Goal: Transaction & Acquisition: Purchase product/service

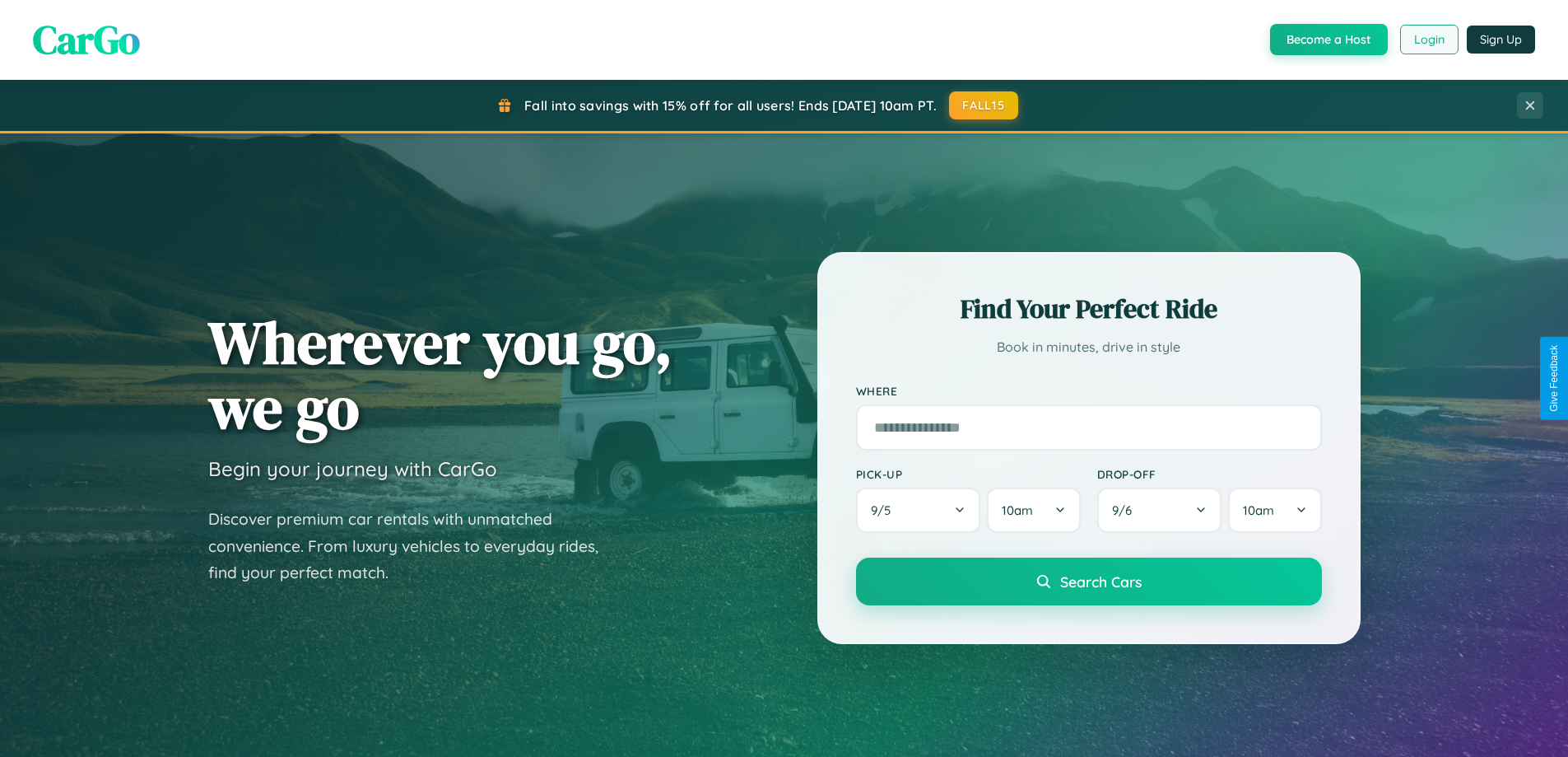
click at [1428, 39] on button "Login" at bounding box center [1429, 39] width 59 height 30
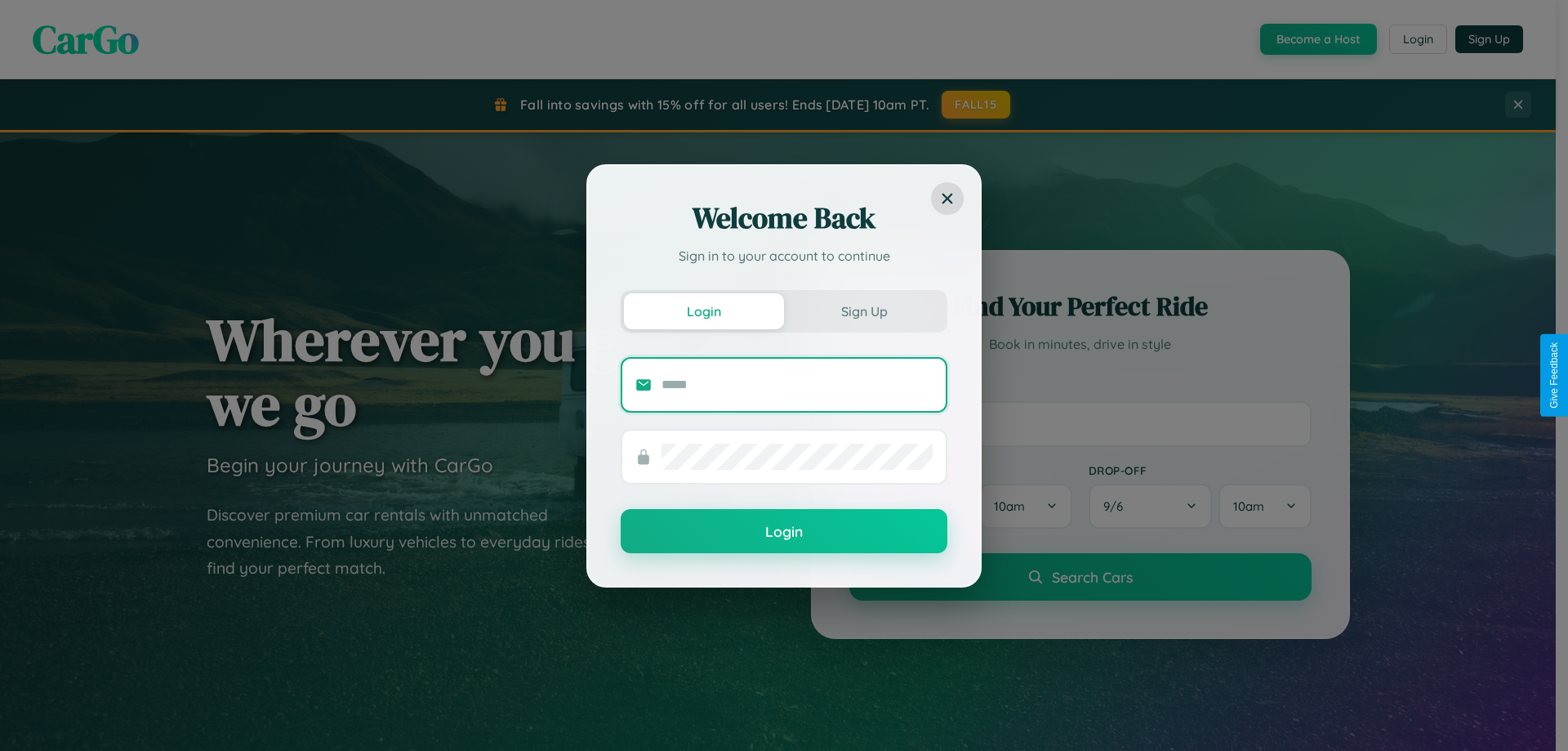
click at [797, 384] on input "text" at bounding box center [797, 385] width 271 height 26
type input "**********"
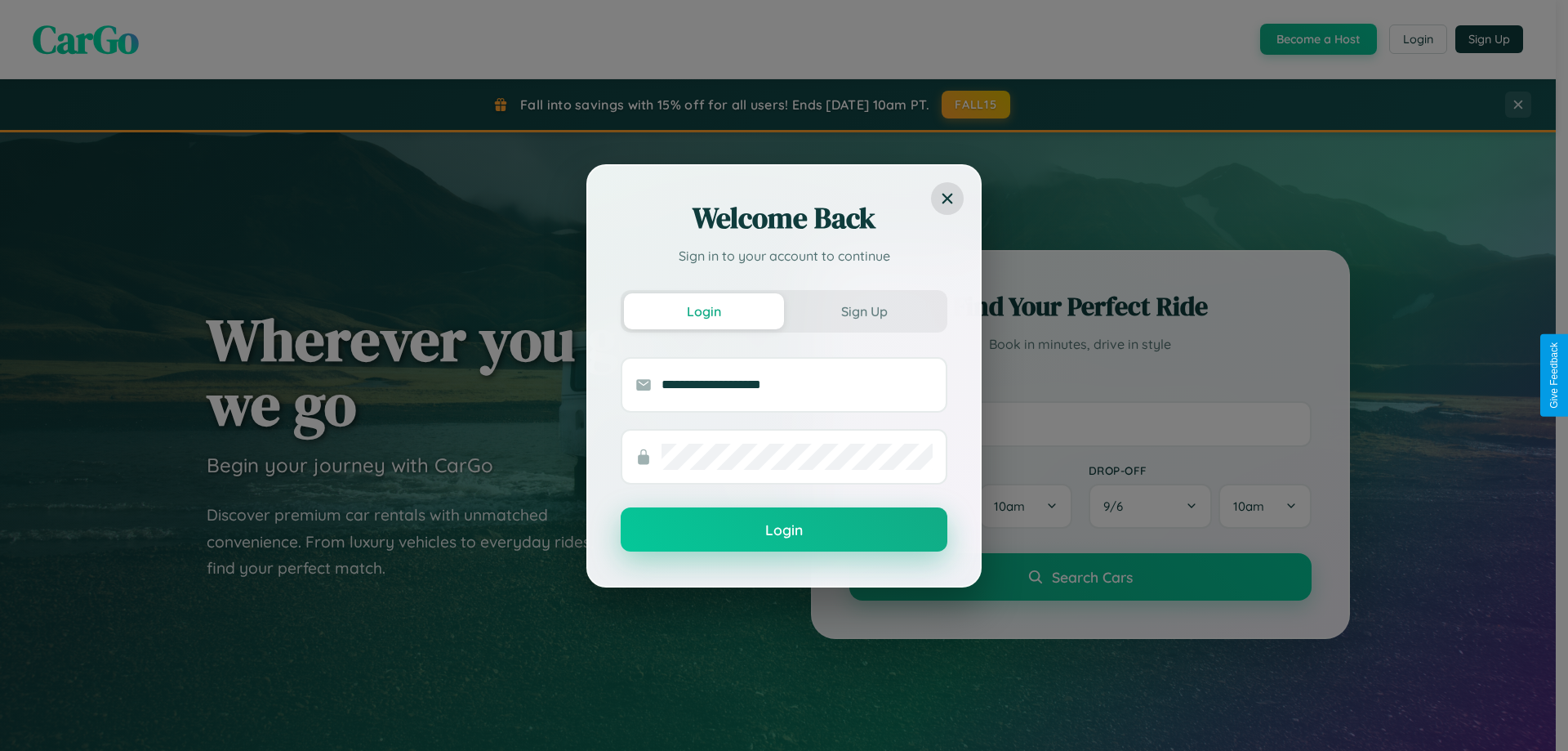
click at [784, 530] on button "Login" at bounding box center [784, 529] width 327 height 44
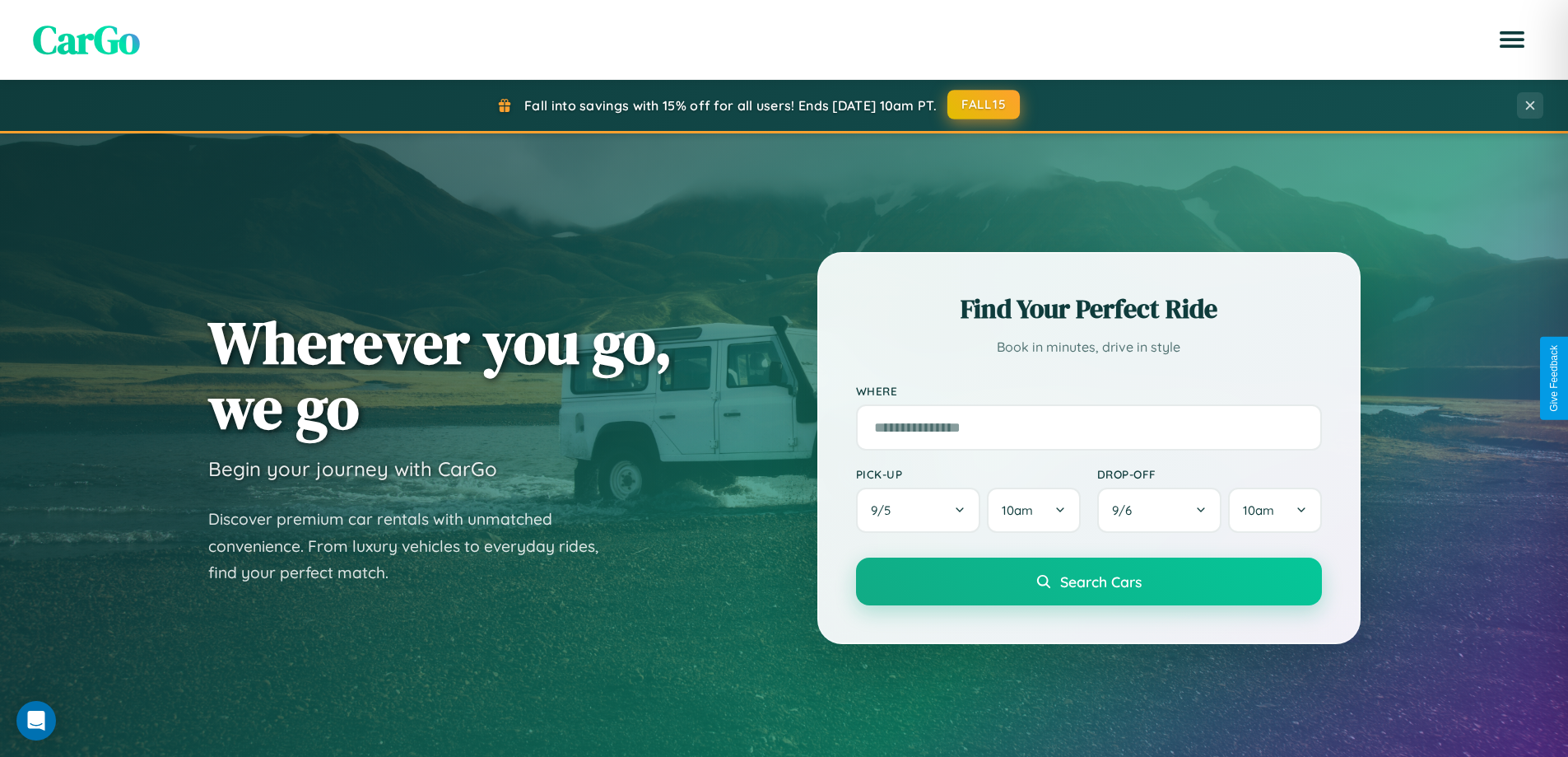
click at [985, 106] on button "FALL15" at bounding box center [983, 105] width 73 height 30
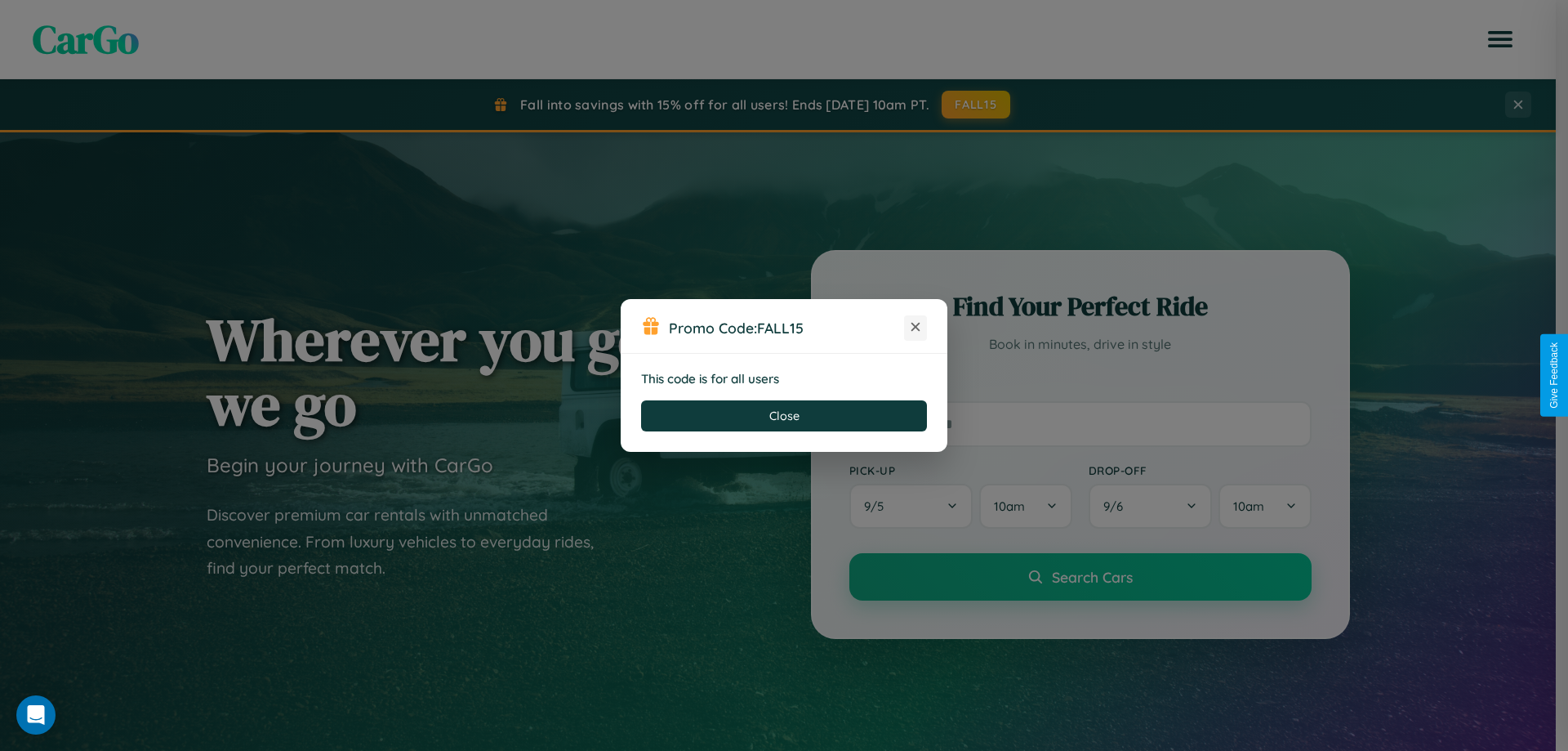
click at [915, 328] on icon at bounding box center [915, 326] width 16 height 16
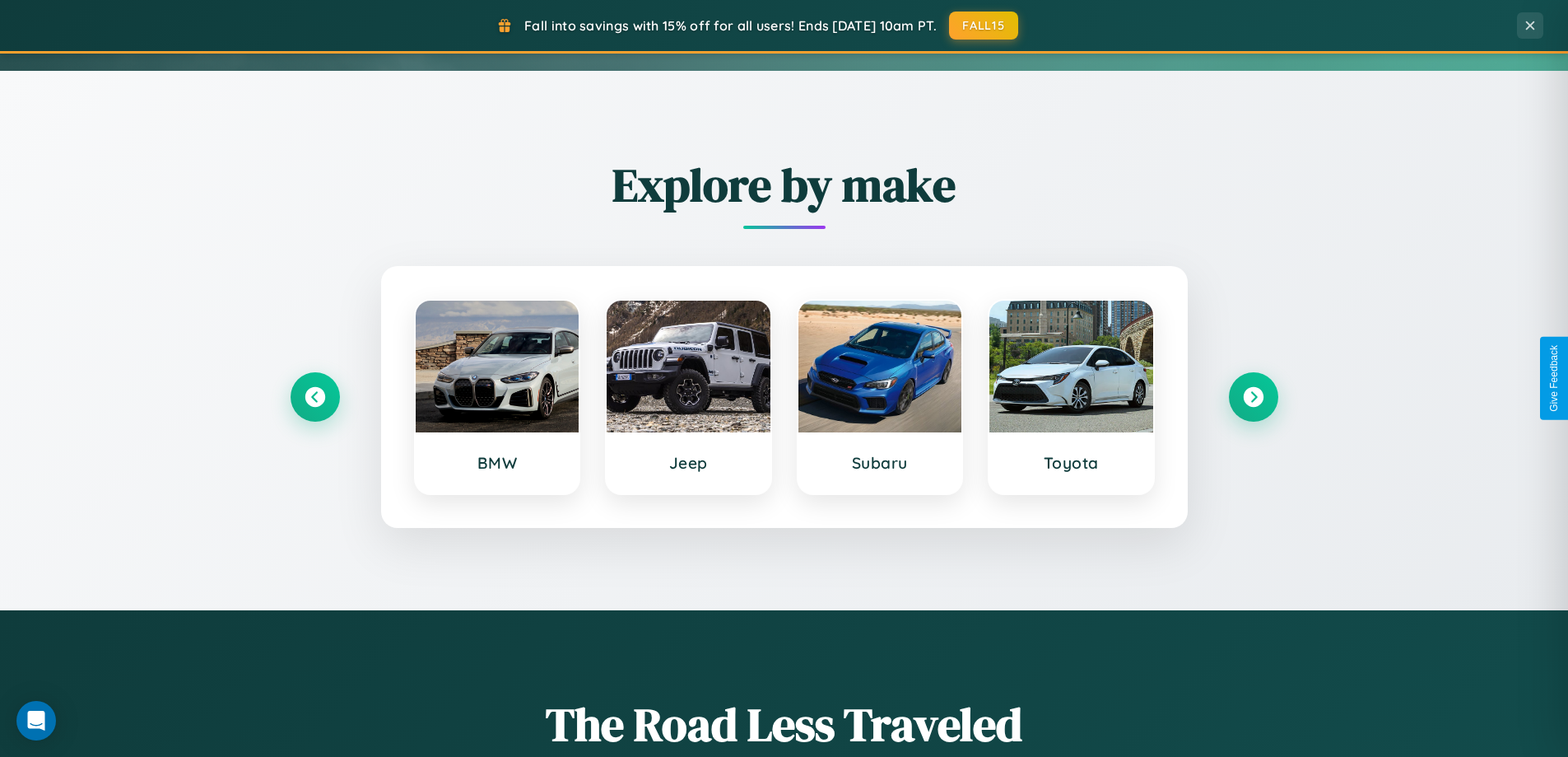
scroll to position [710, 0]
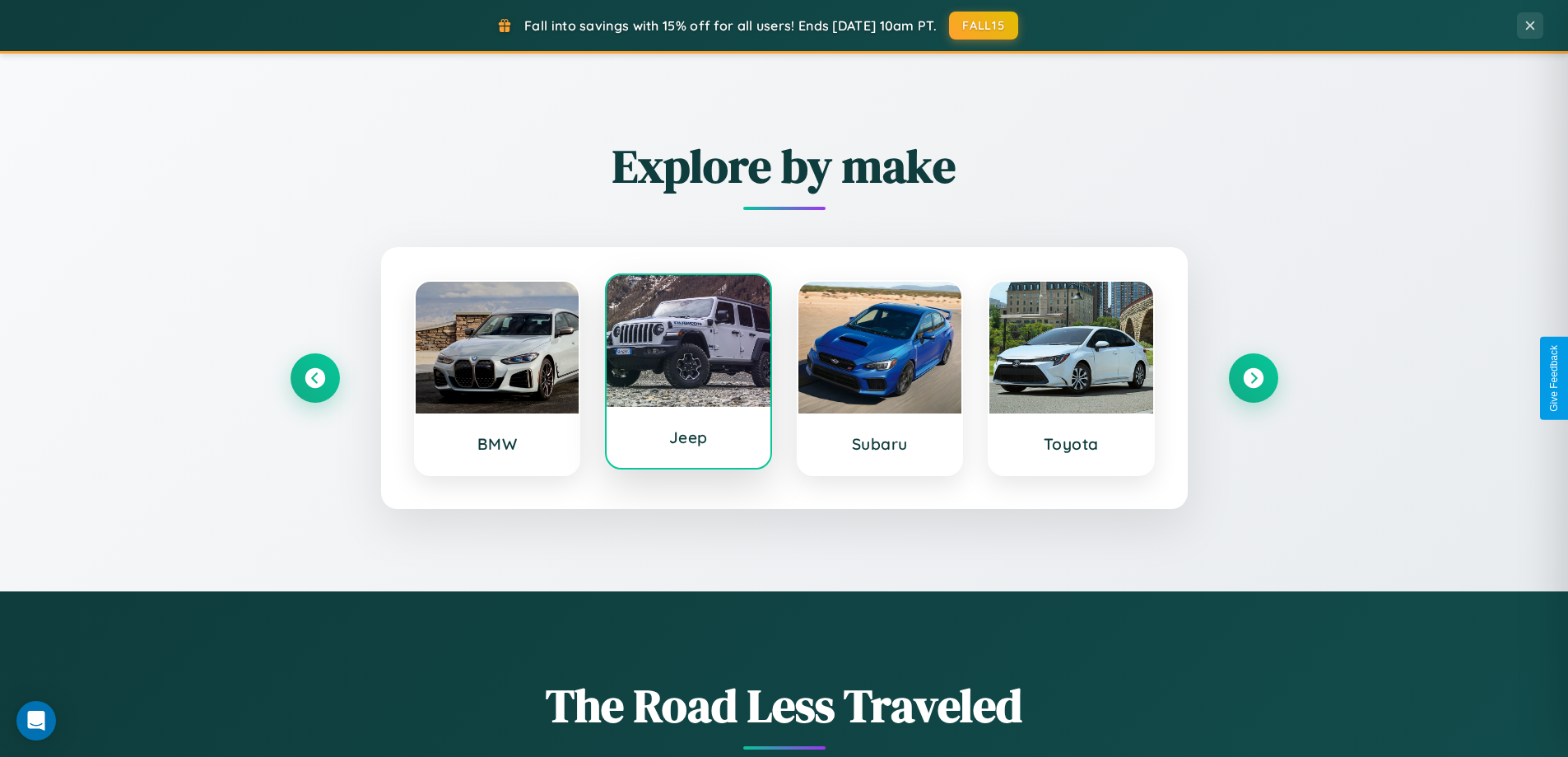
click at [689, 375] on div at bounding box center [688, 341] width 163 height 132
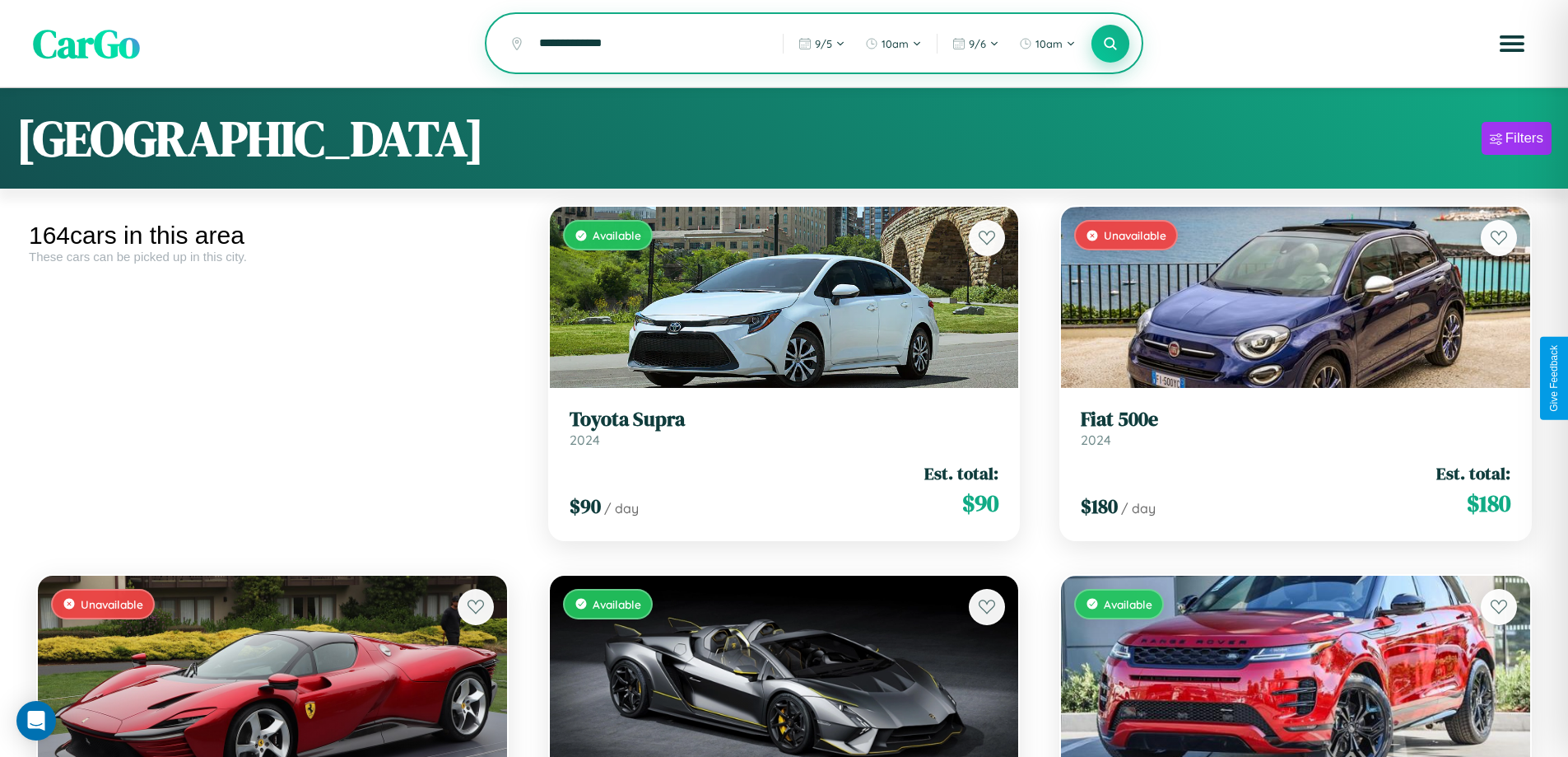
click at [1111, 45] on icon at bounding box center [1111, 44] width 16 height 16
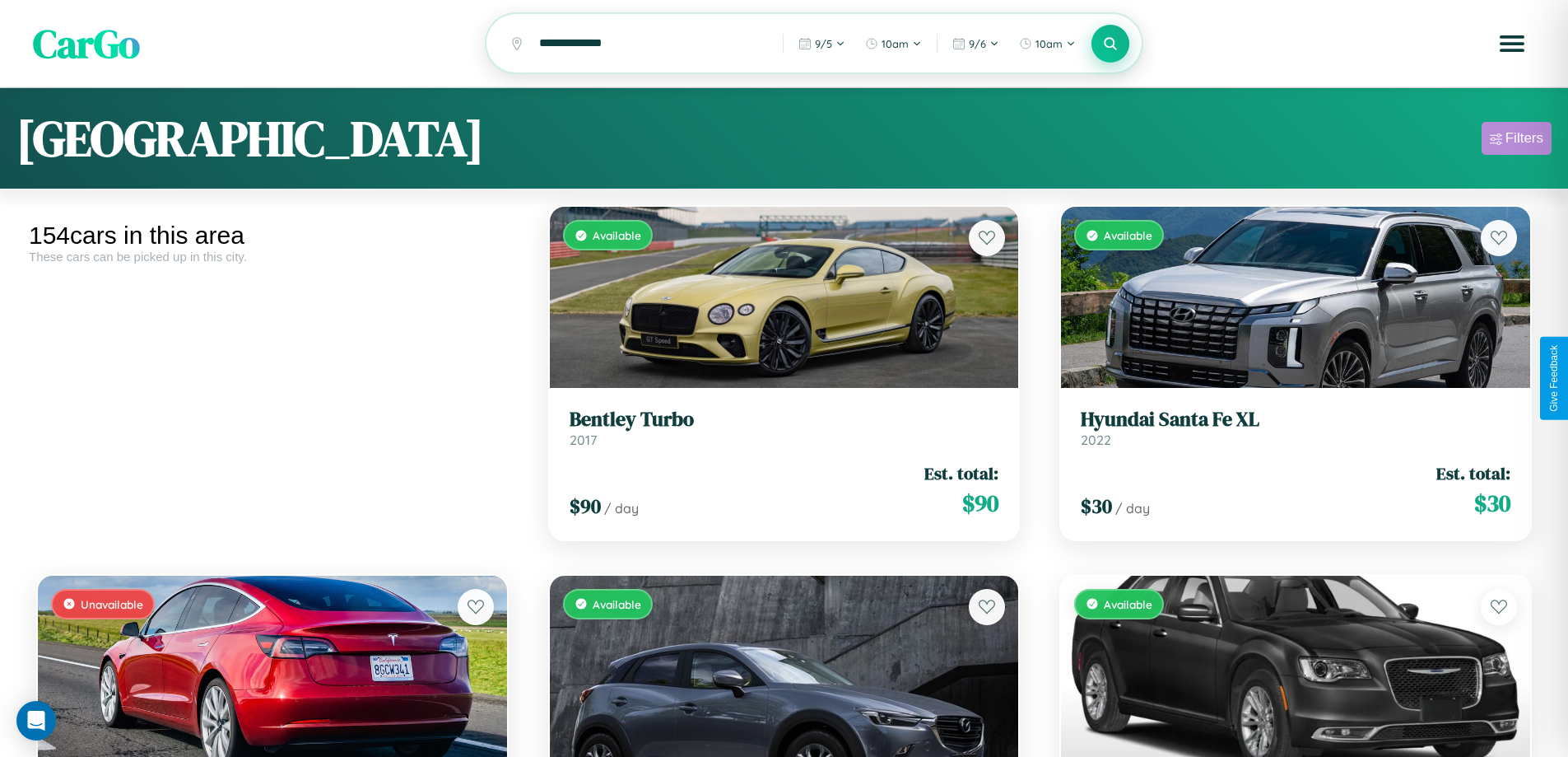
click at [1516, 141] on div "Filters" at bounding box center [1524, 138] width 38 height 17
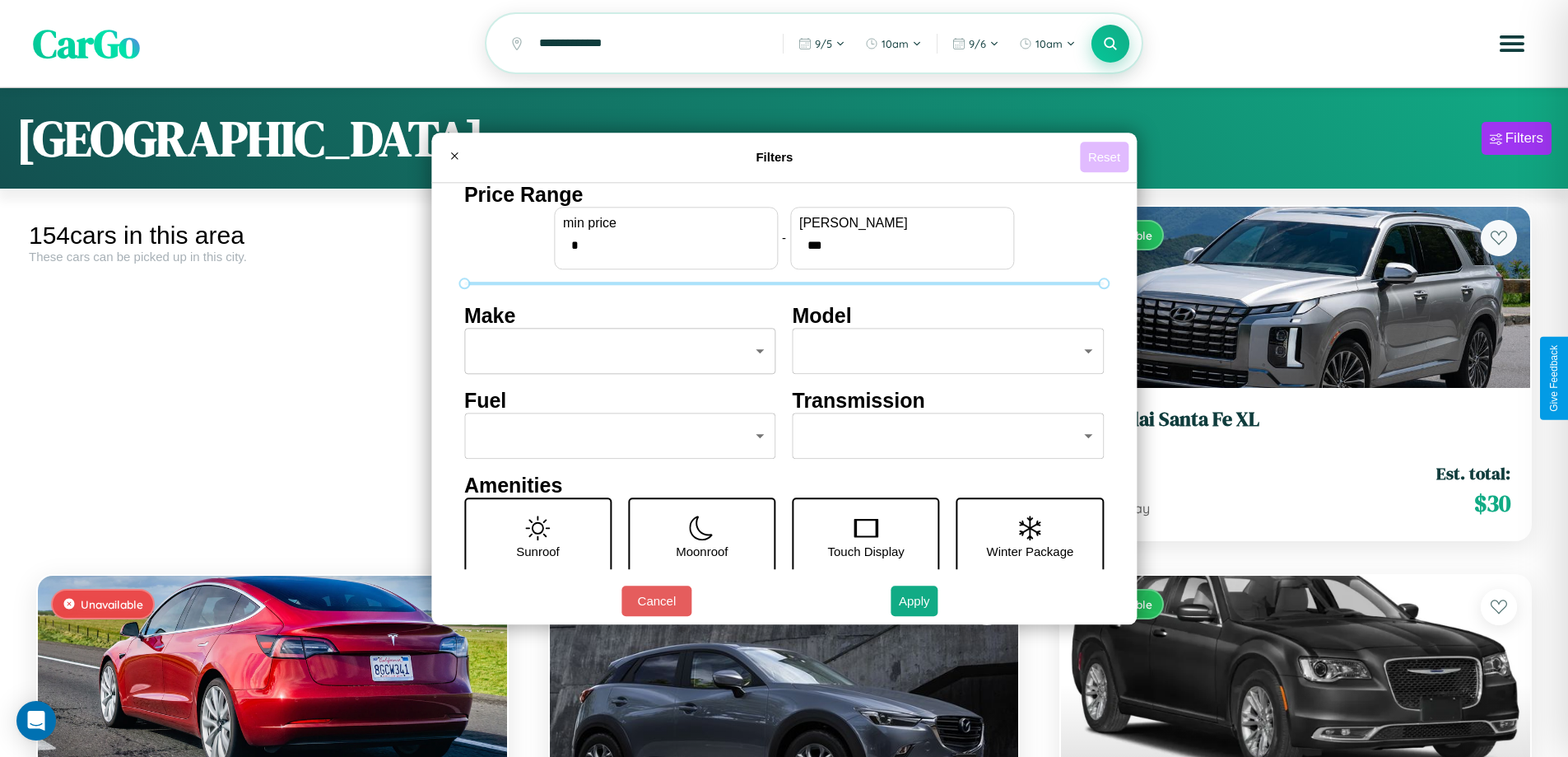
click at [1107, 156] on button "Reset" at bounding box center [1105, 156] width 49 height 31
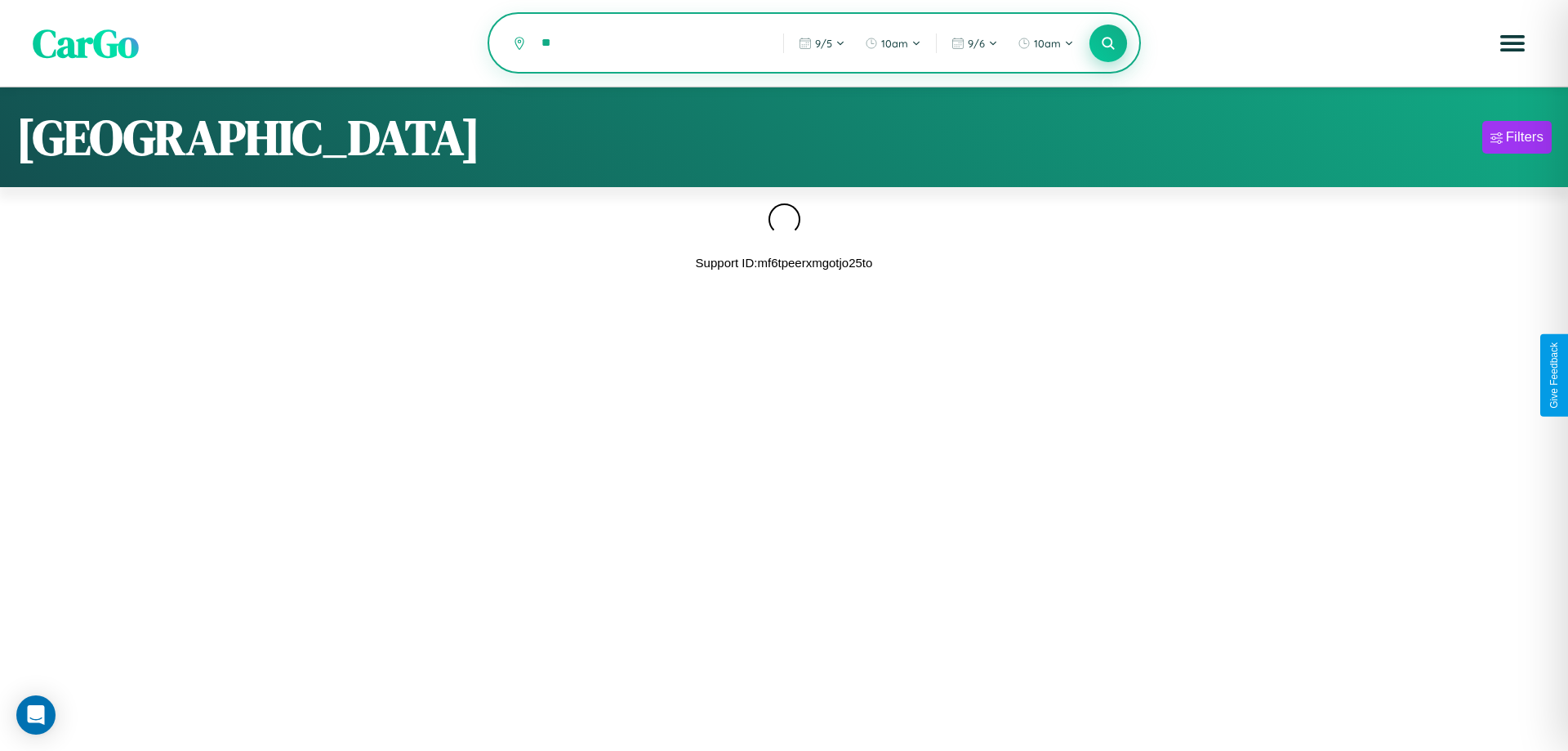
type input "*"
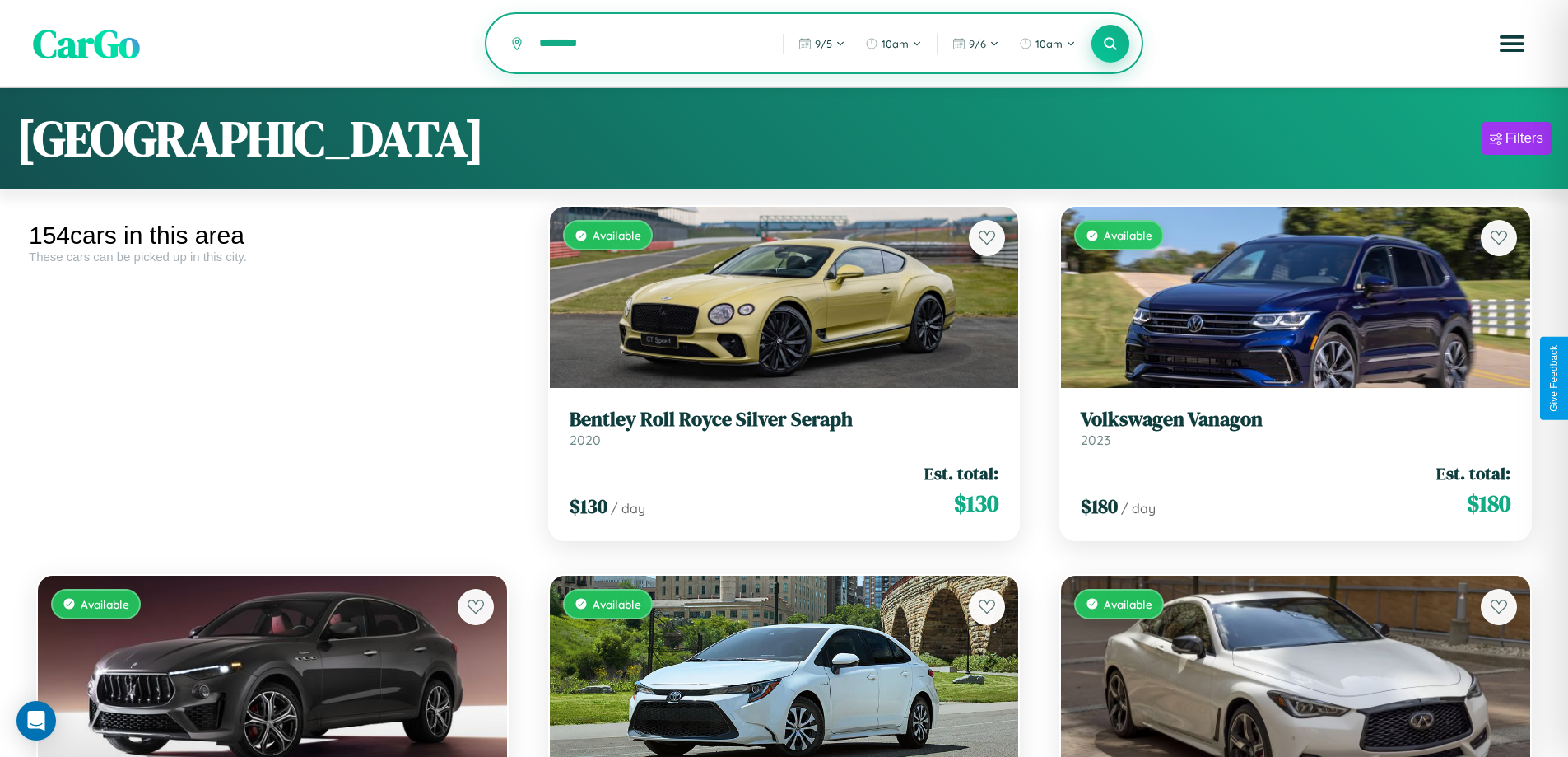
type input "********"
click at [1111, 45] on icon at bounding box center [1111, 44] width 16 height 16
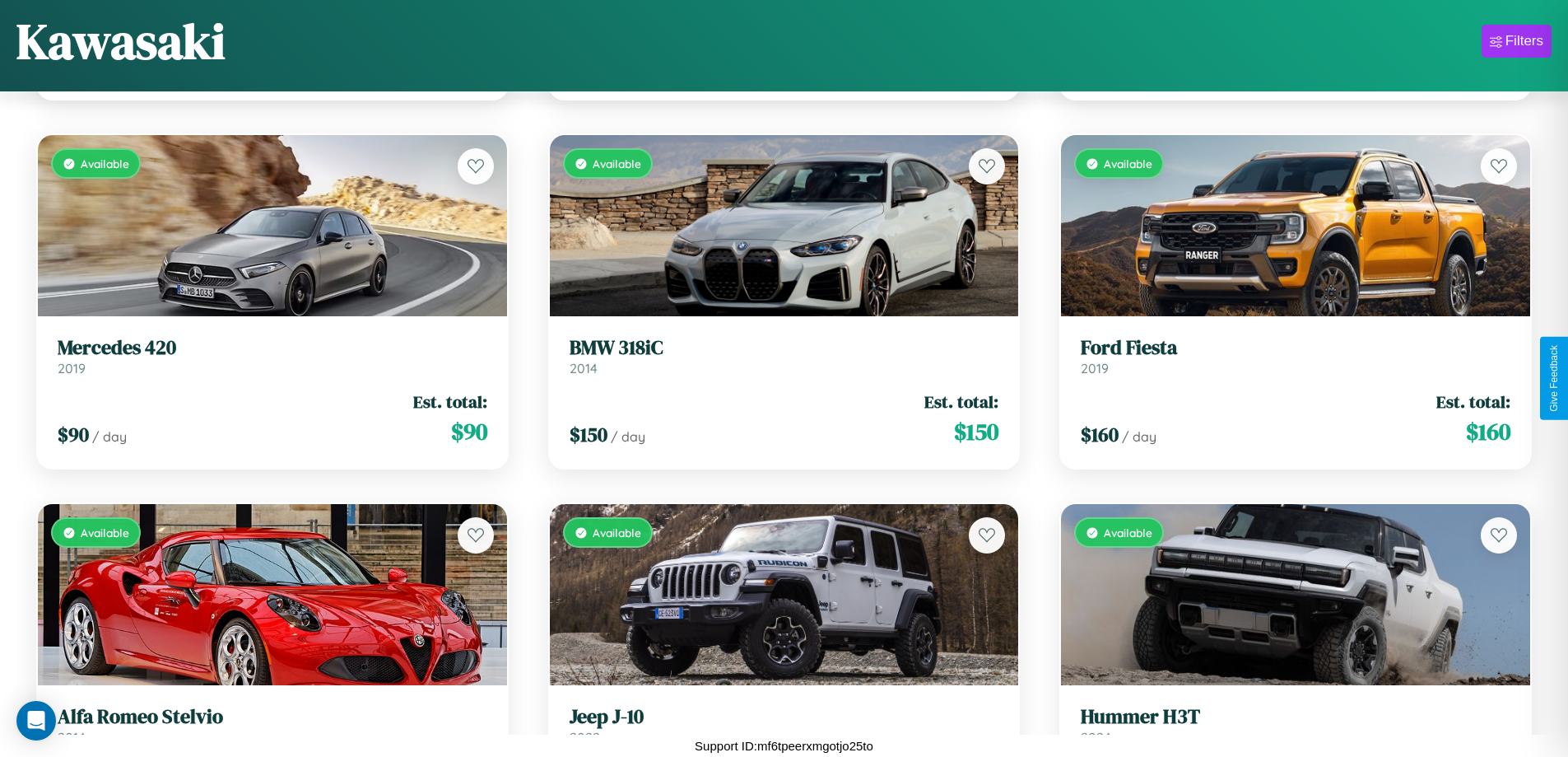
scroll to position [3182, 0]
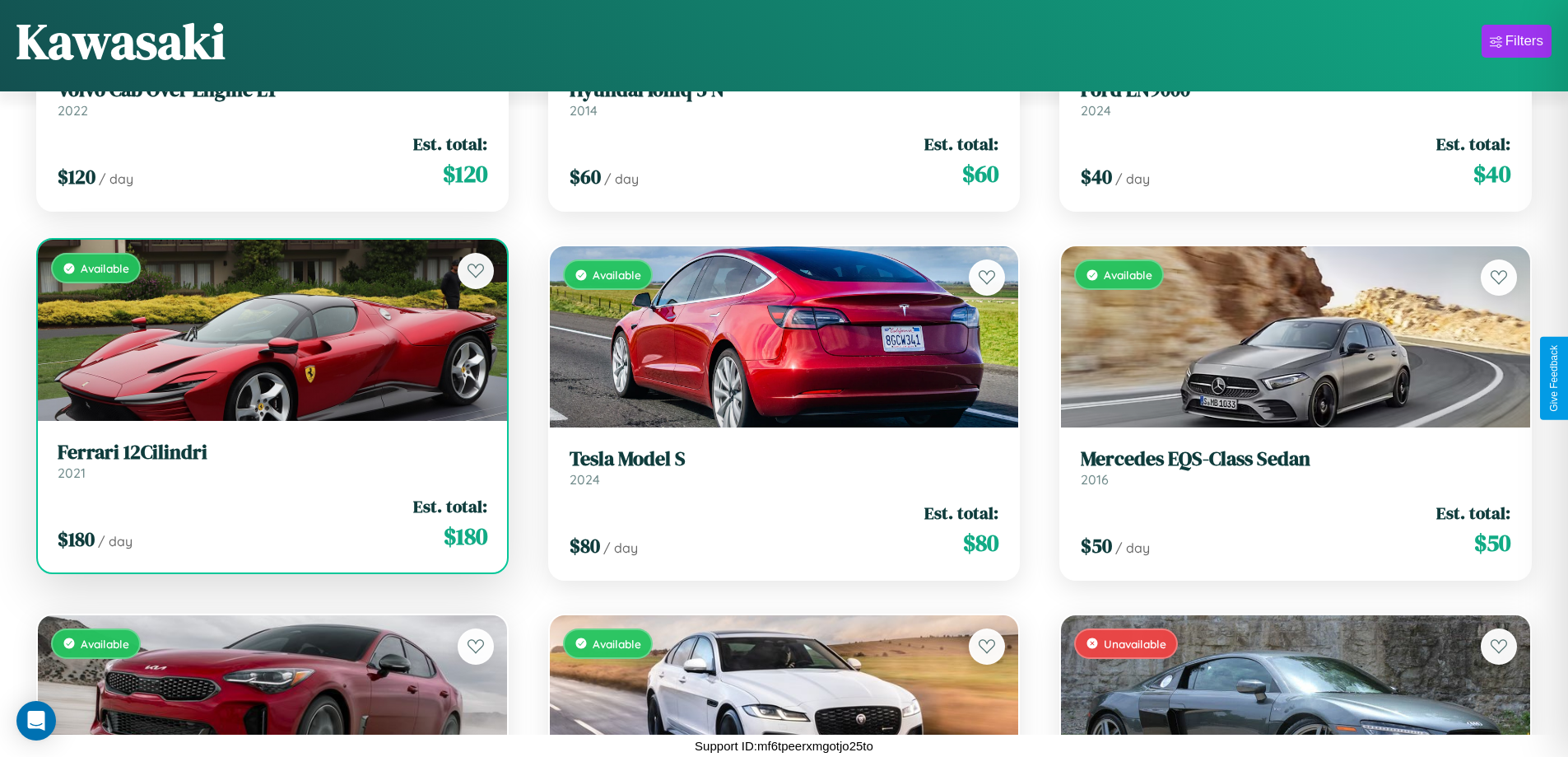
click at [270, 523] on div "$ 180 / day Est. total: $ 180" at bounding box center [273, 523] width 430 height 59
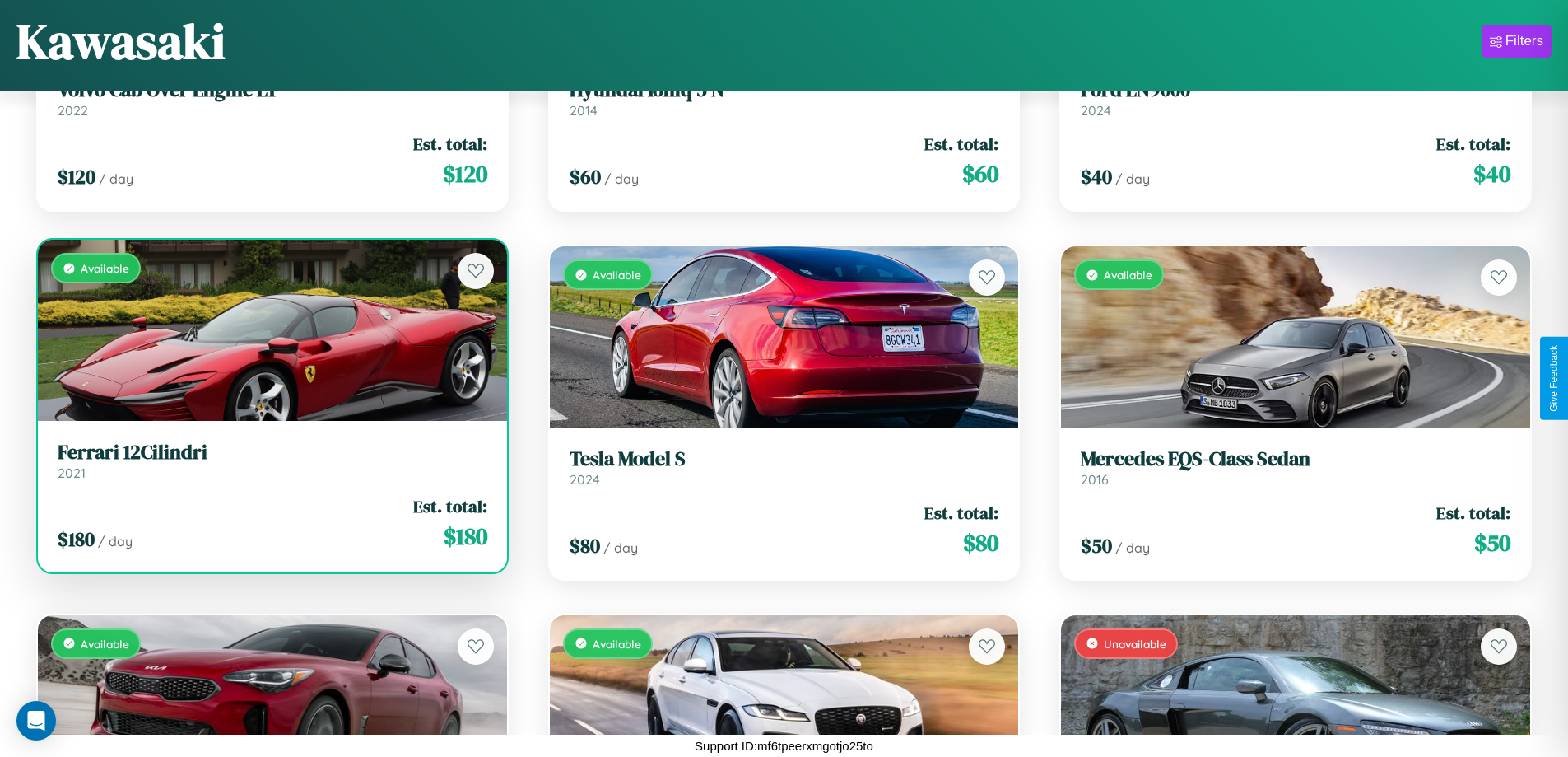
click at [270, 523] on div "$ 180 / day Est. total: $ 180" at bounding box center [273, 523] width 430 height 59
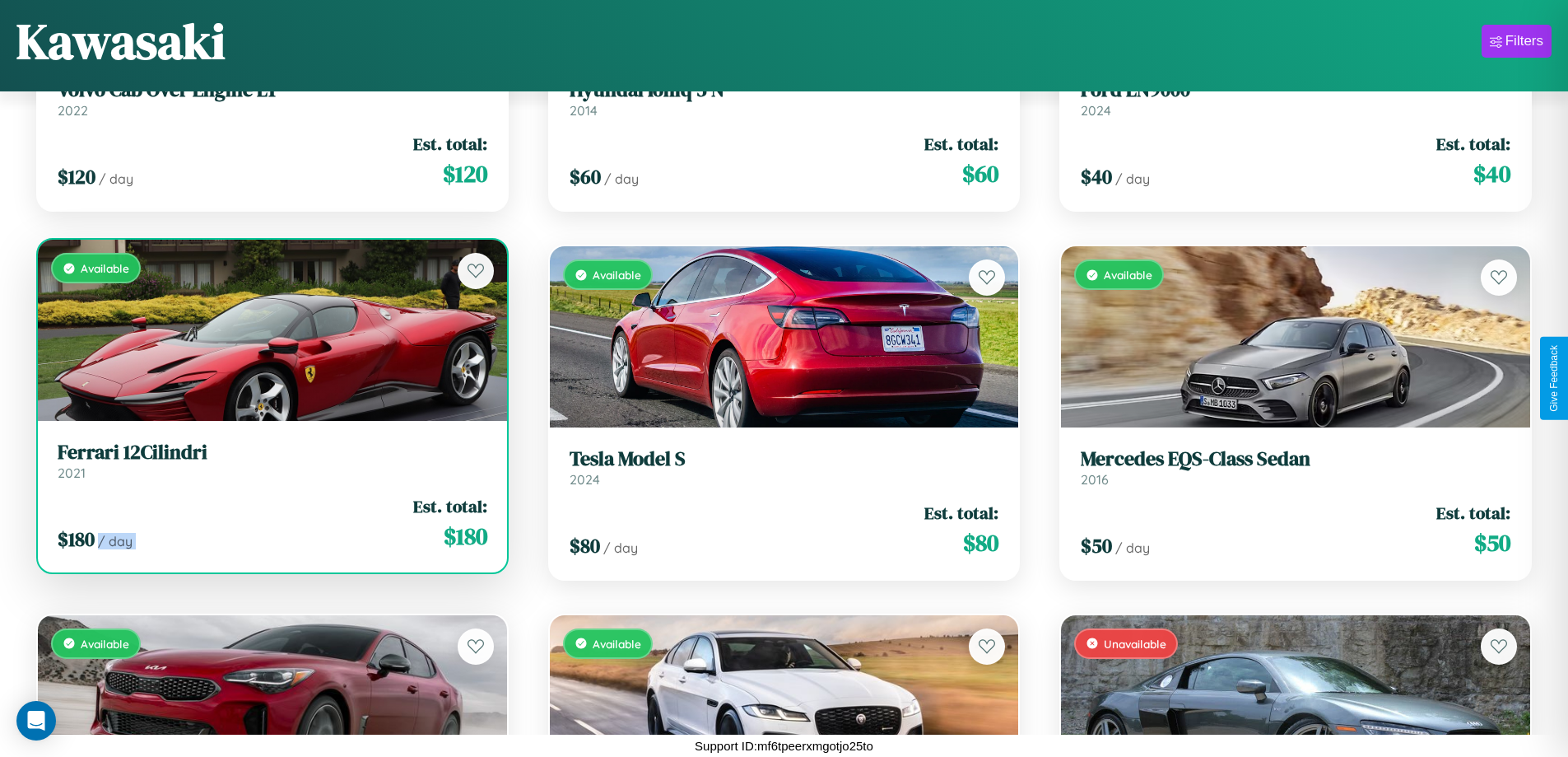
click at [270, 523] on div "$ 180 / day Est. total: $ 180" at bounding box center [273, 523] width 430 height 59
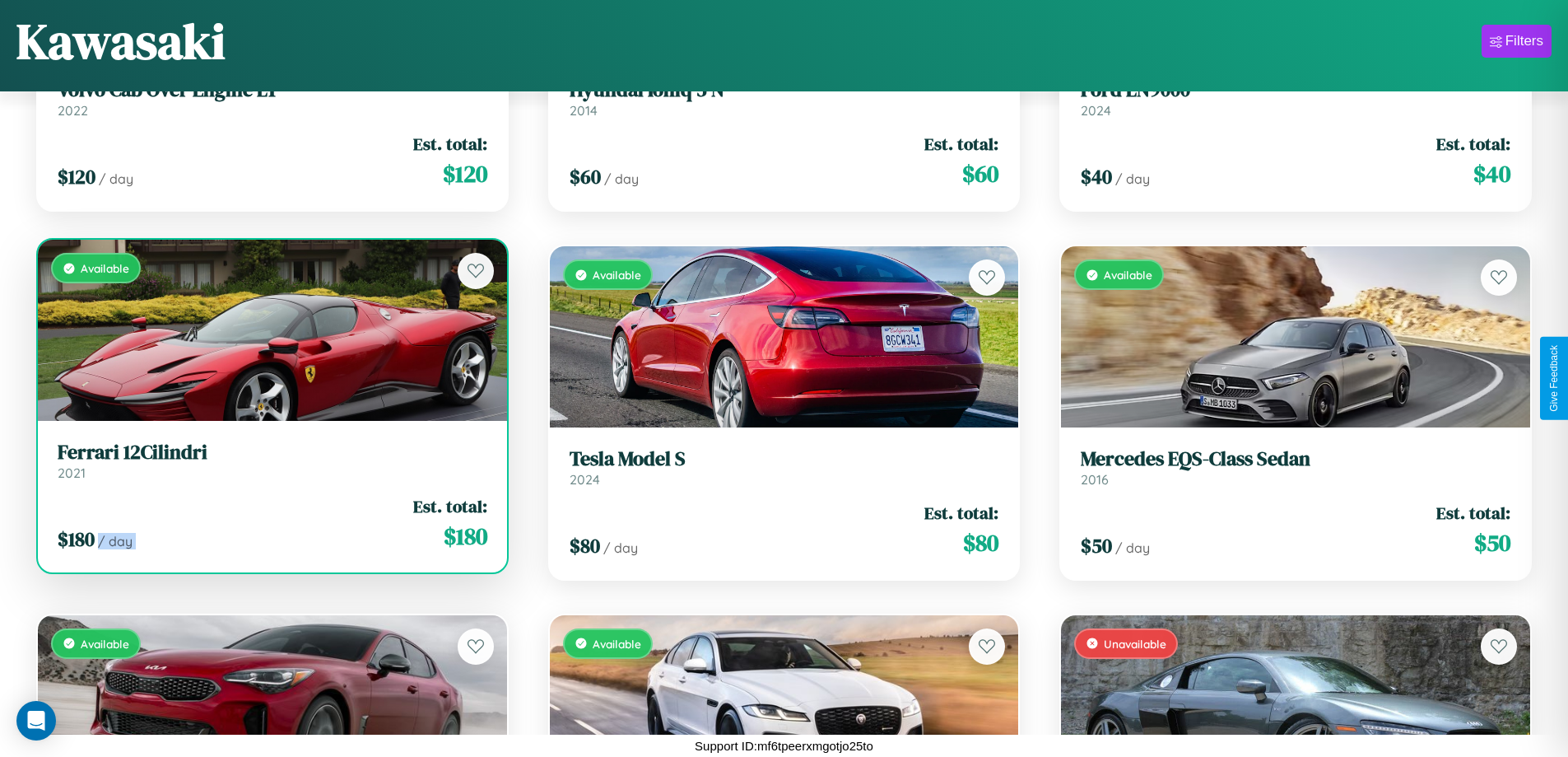
click at [270, 523] on div "$ 180 / day Est. total: $ 180" at bounding box center [273, 523] width 430 height 59
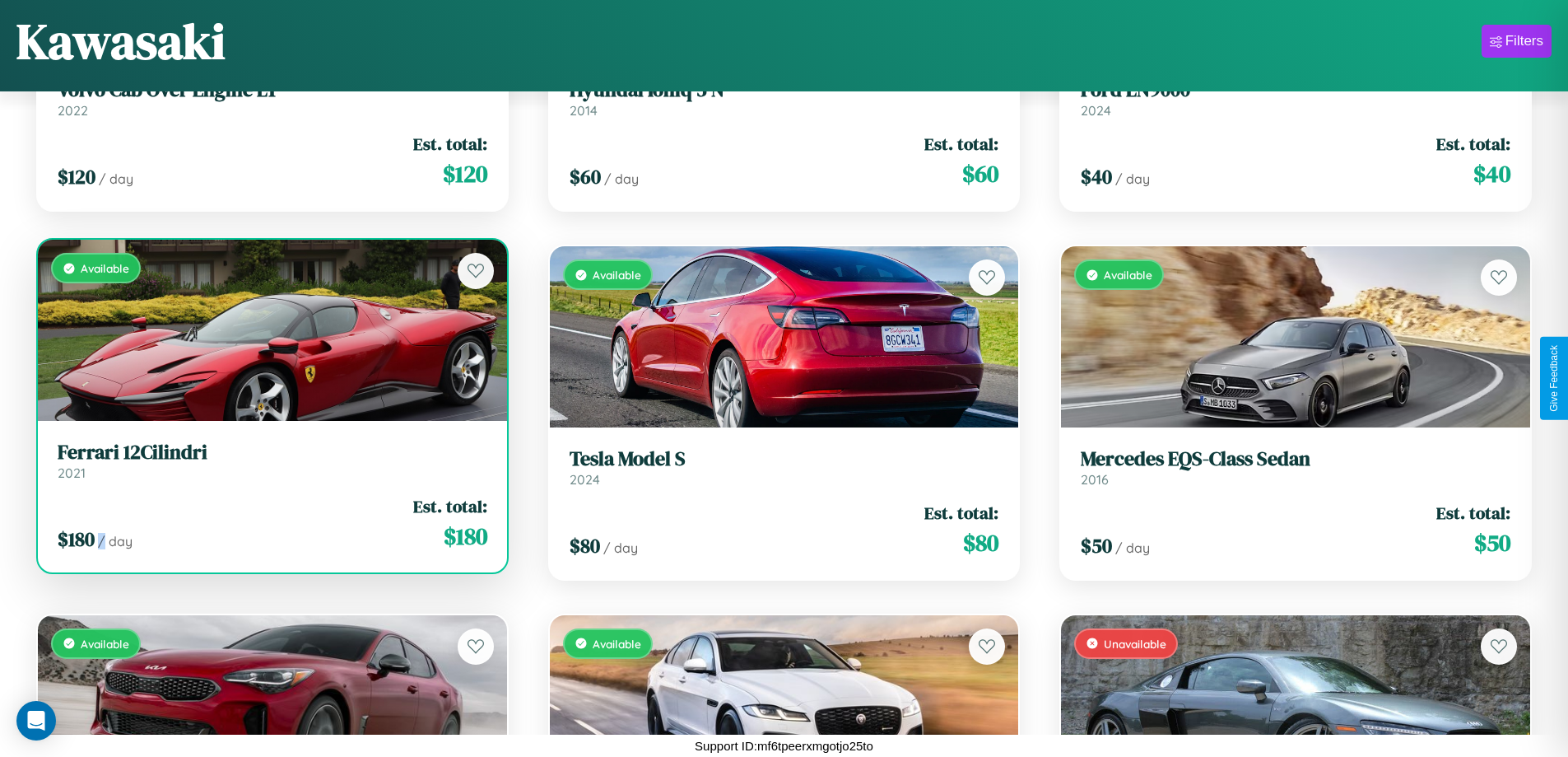
click at [270, 523] on div "$ 180 / day Est. total: $ 180" at bounding box center [273, 523] width 430 height 59
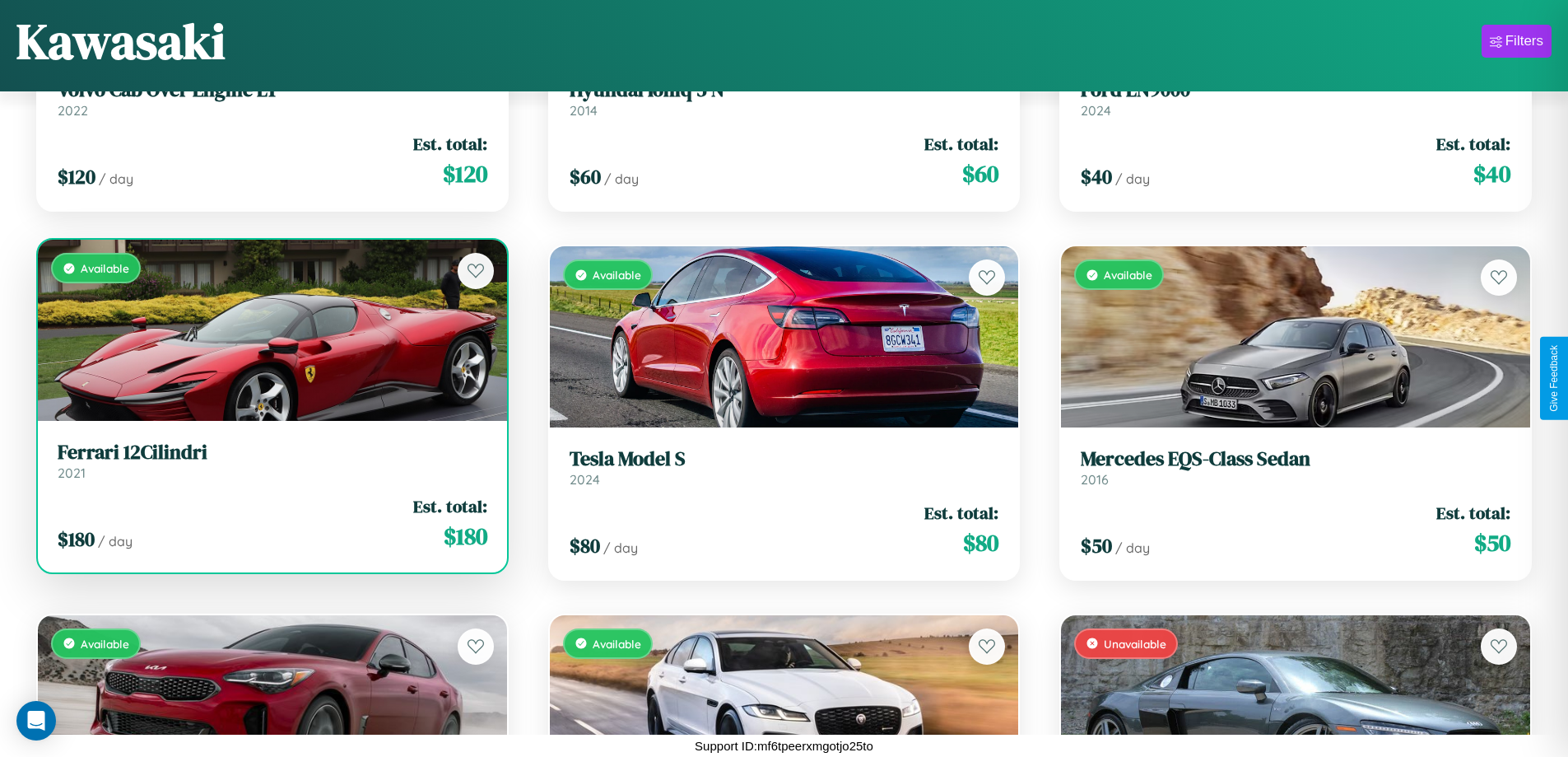
click at [270, 461] on h3 "Ferrari 12Cilindri" at bounding box center [273, 452] width 430 height 24
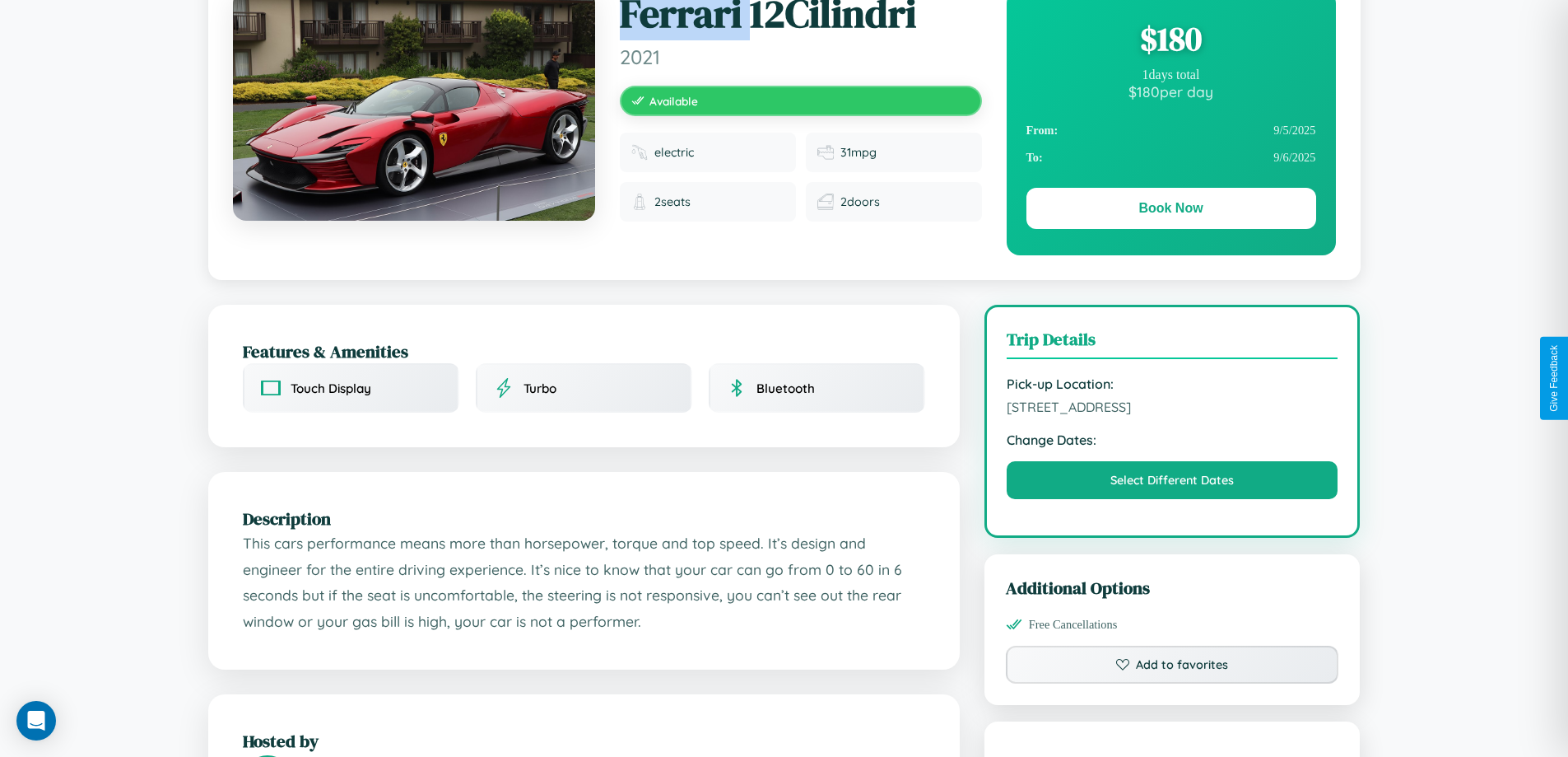
scroll to position [427, 0]
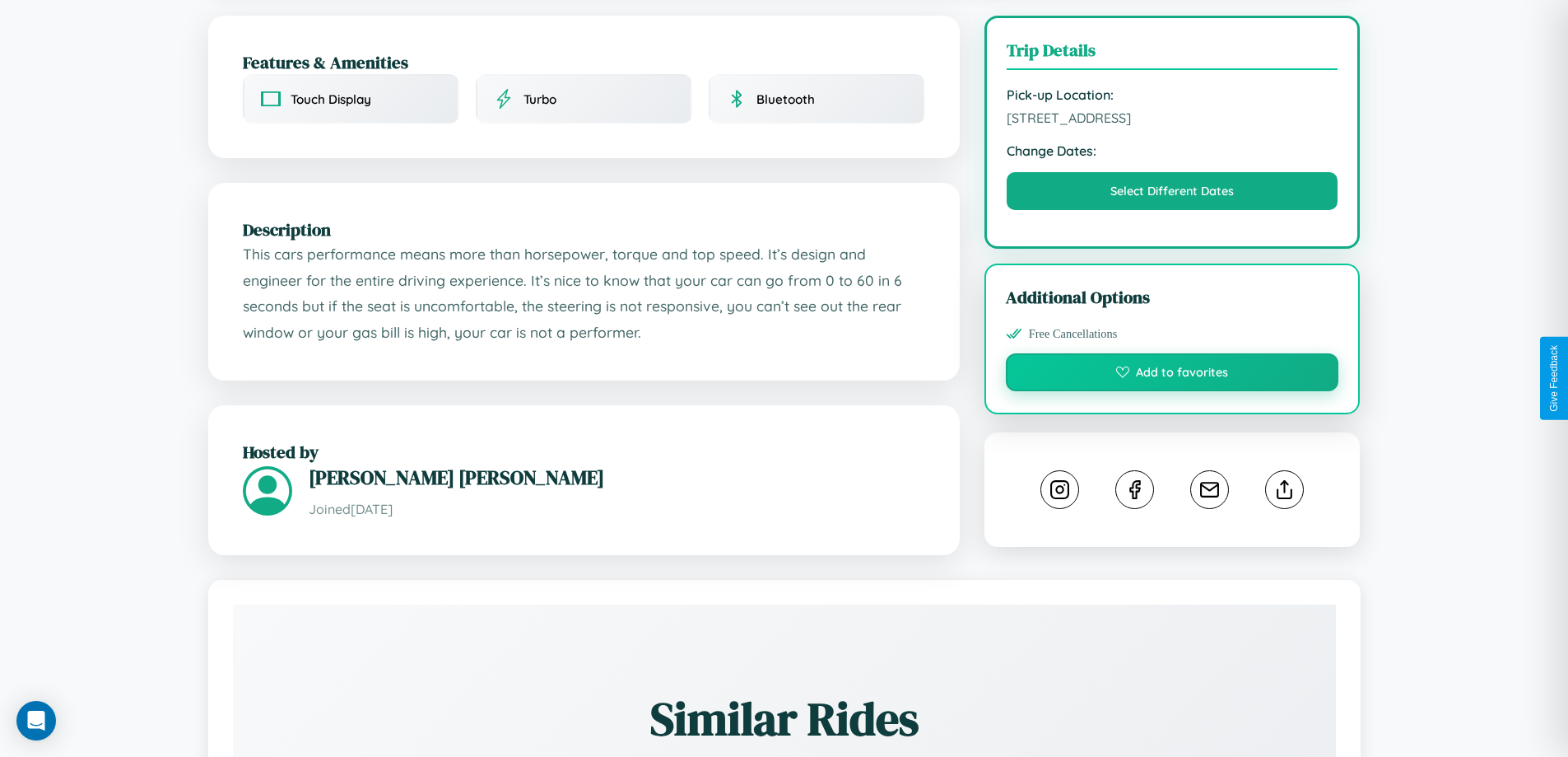
click at [1172, 375] on button "Add to favorites" at bounding box center [1173, 372] width 334 height 38
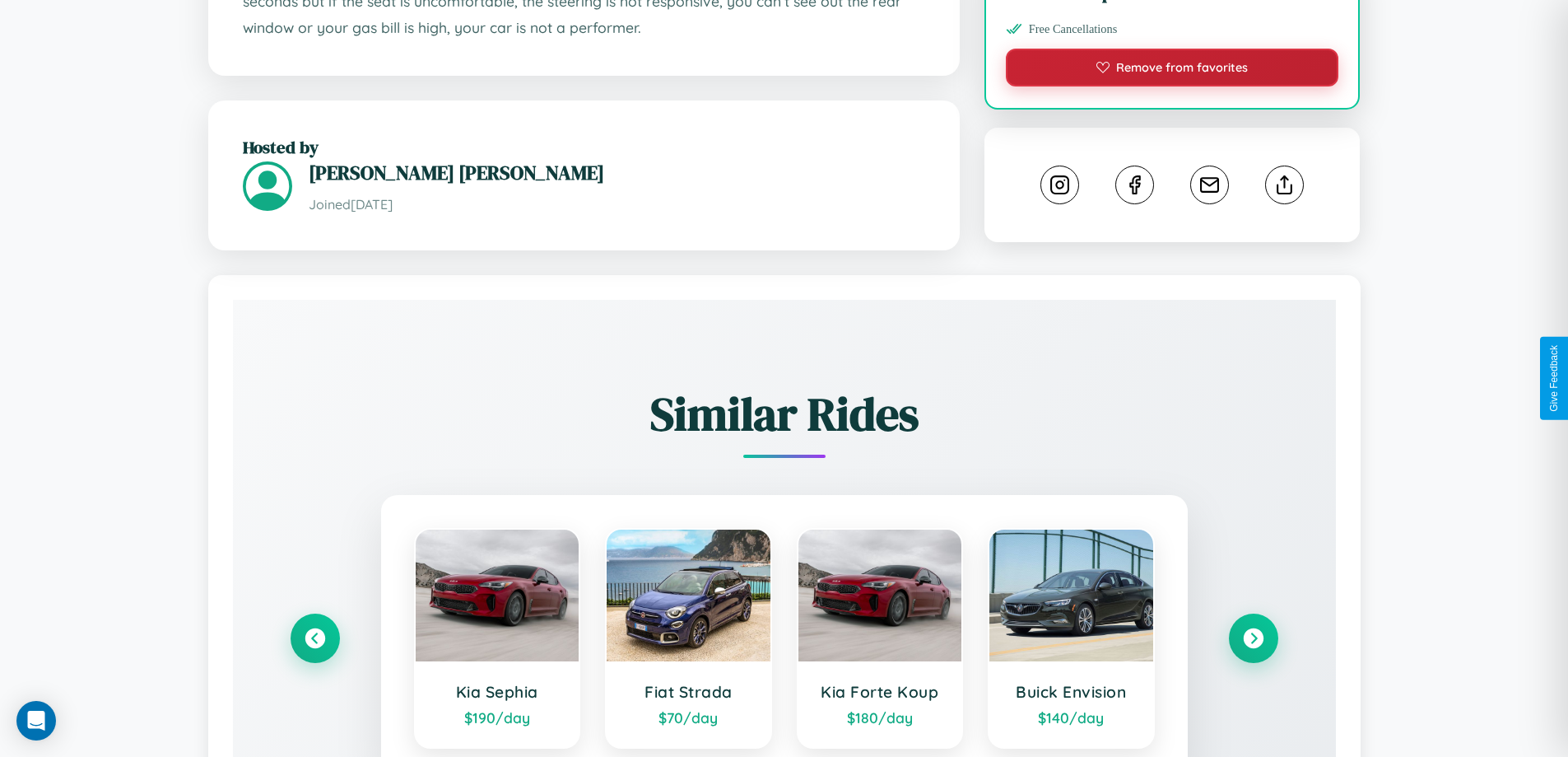
scroll to position [905, 0]
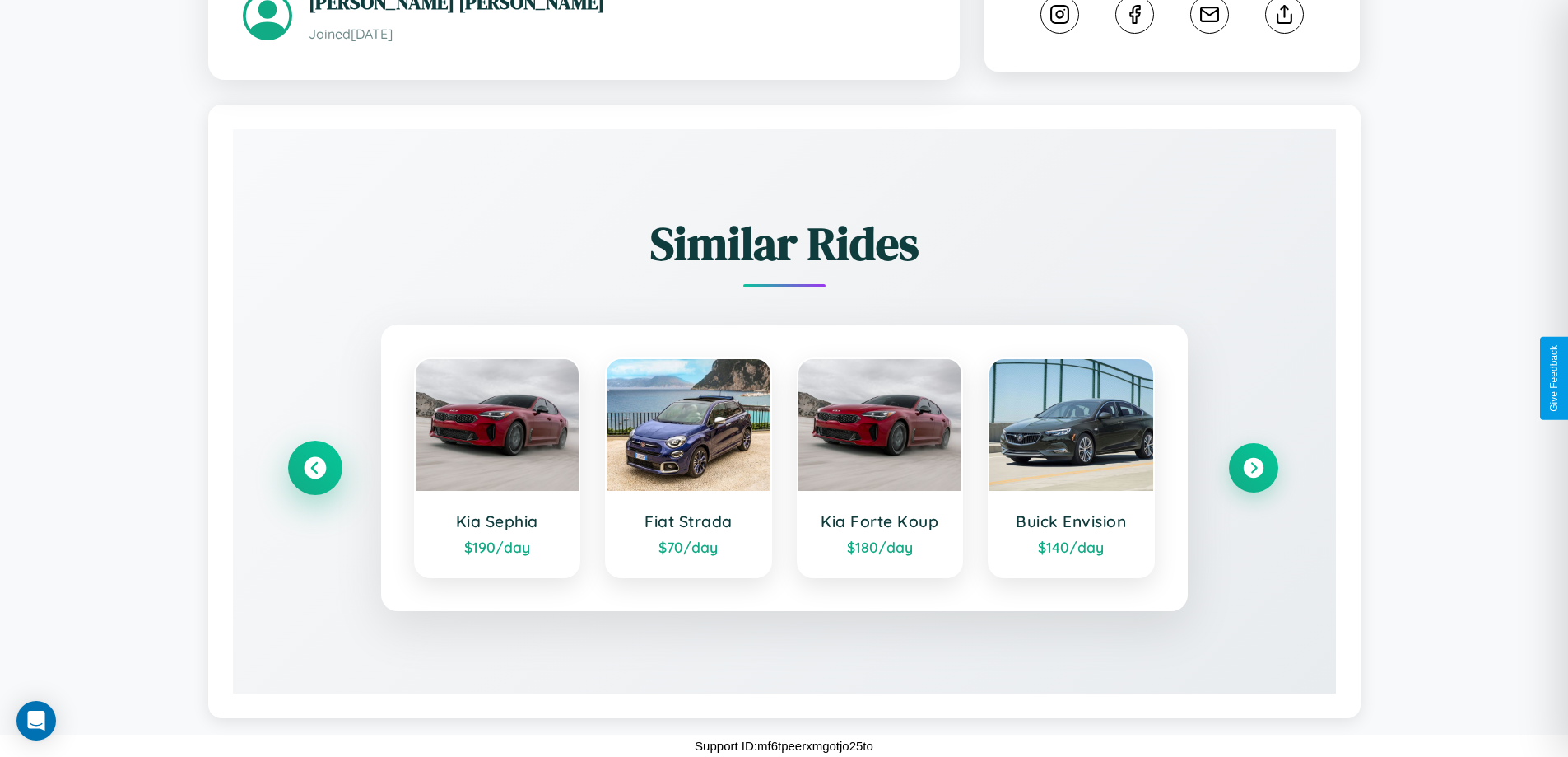
click at [315, 468] on icon at bounding box center [315, 468] width 22 height 22
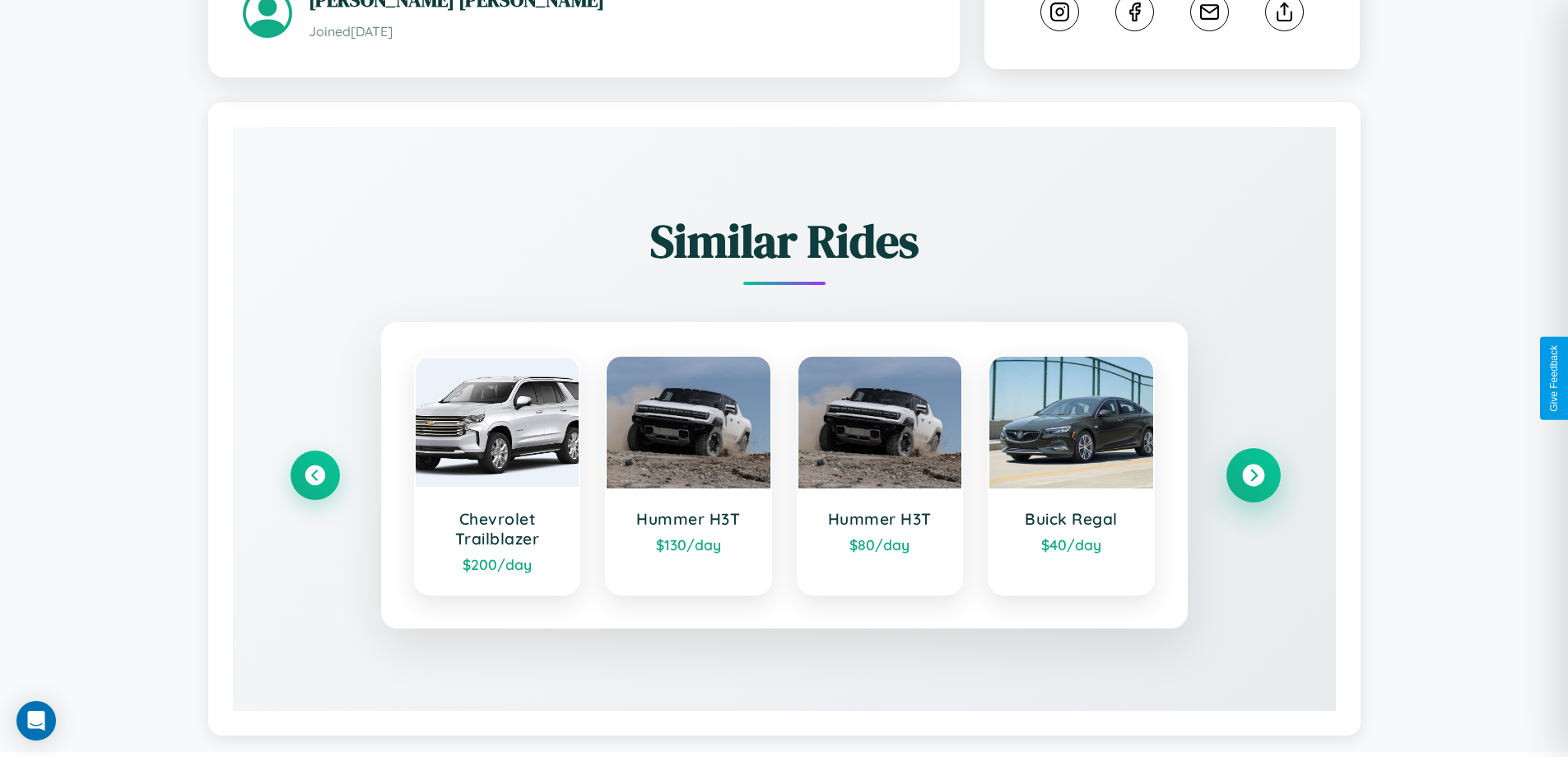
click at [1253, 477] on icon at bounding box center [1252, 475] width 22 height 22
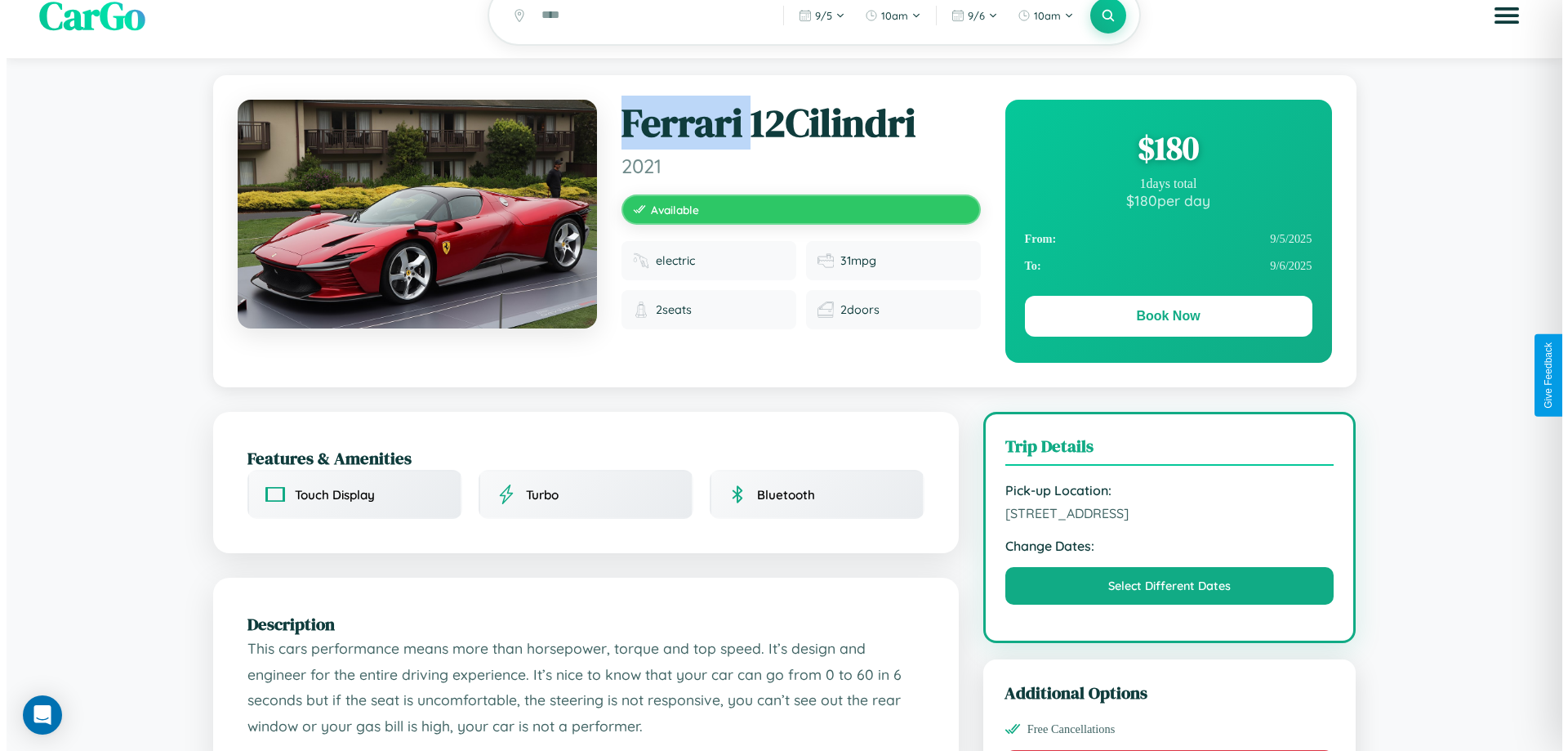
scroll to position [0, 0]
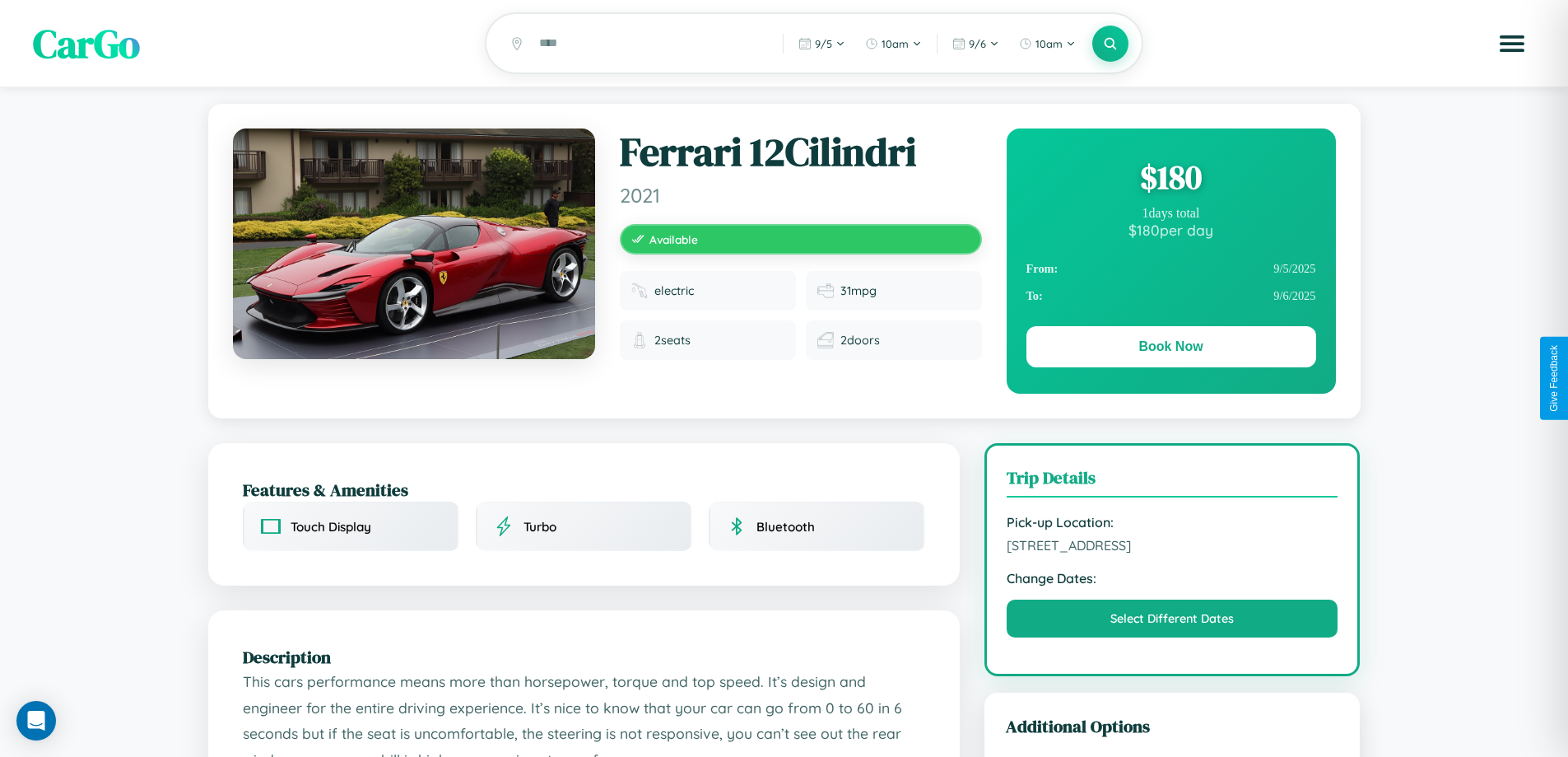
click at [1171, 179] on div "$ 180" at bounding box center [1172, 177] width 290 height 45
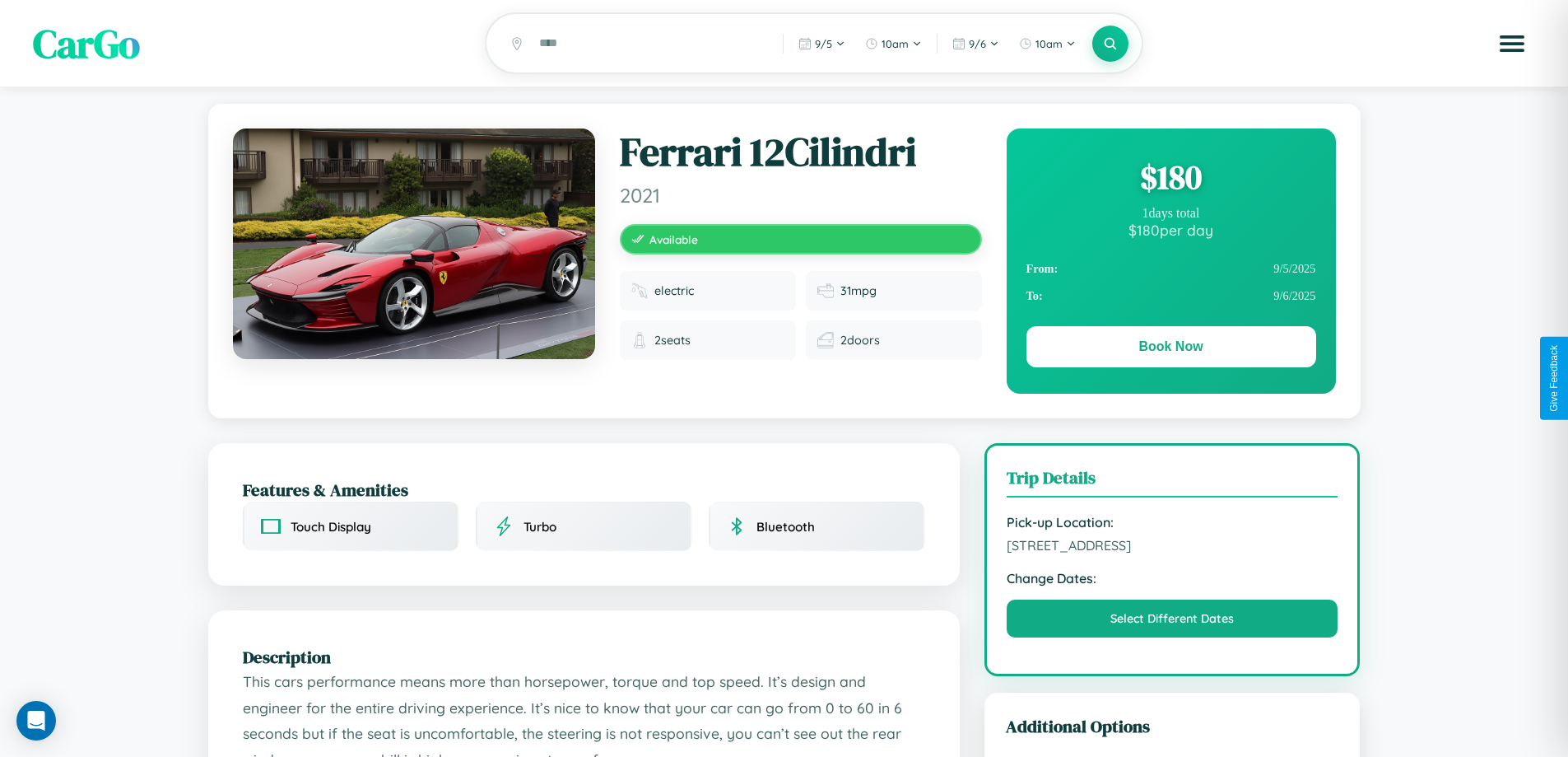
click at [1171, 179] on div "$ 180" at bounding box center [1172, 177] width 290 height 45
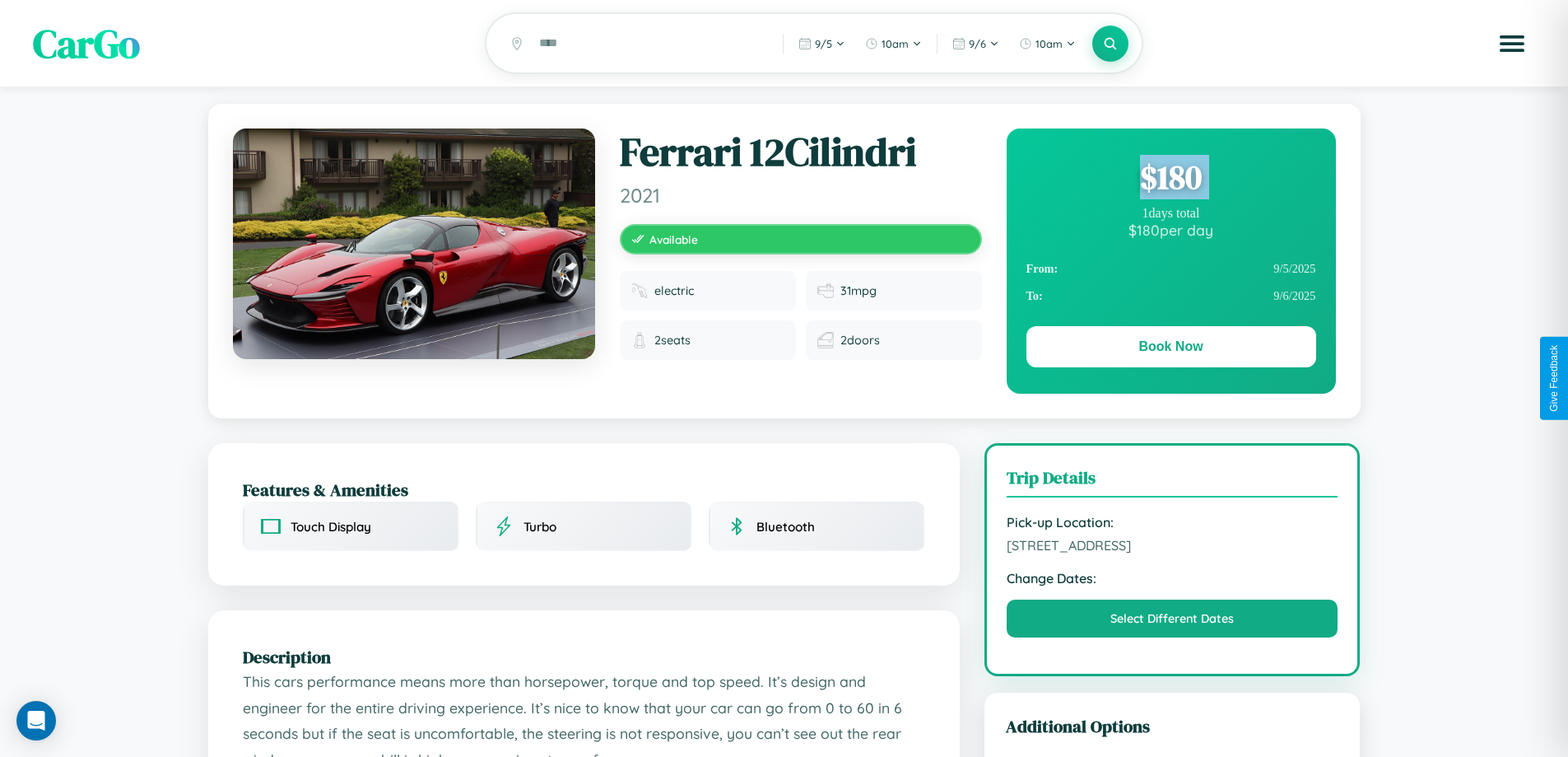
click at [1171, 179] on div "$ 180" at bounding box center [1172, 177] width 290 height 45
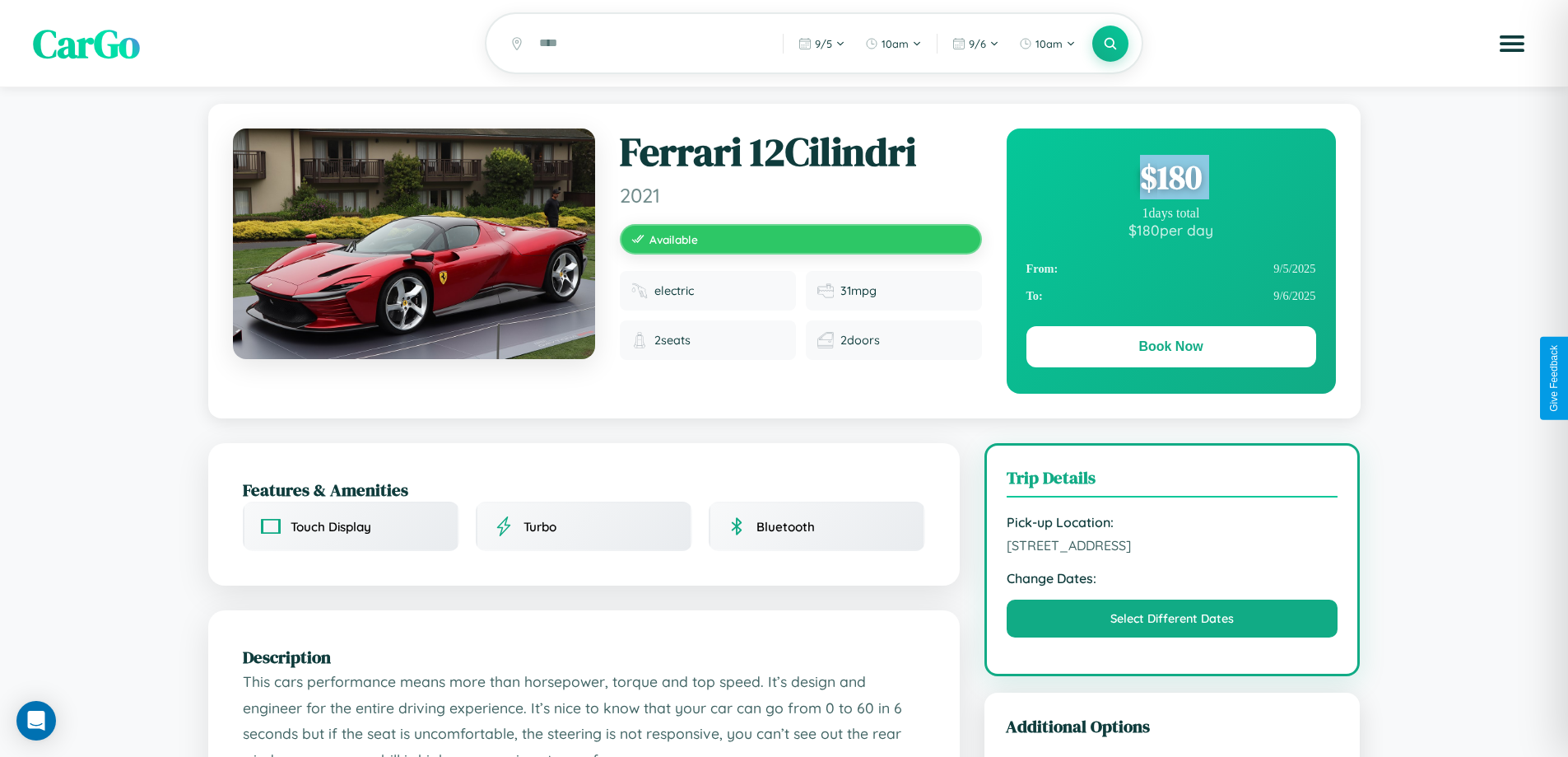
click at [1171, 179] on div "$ 180" at bounding box center [1172, 177] width 290 height 45
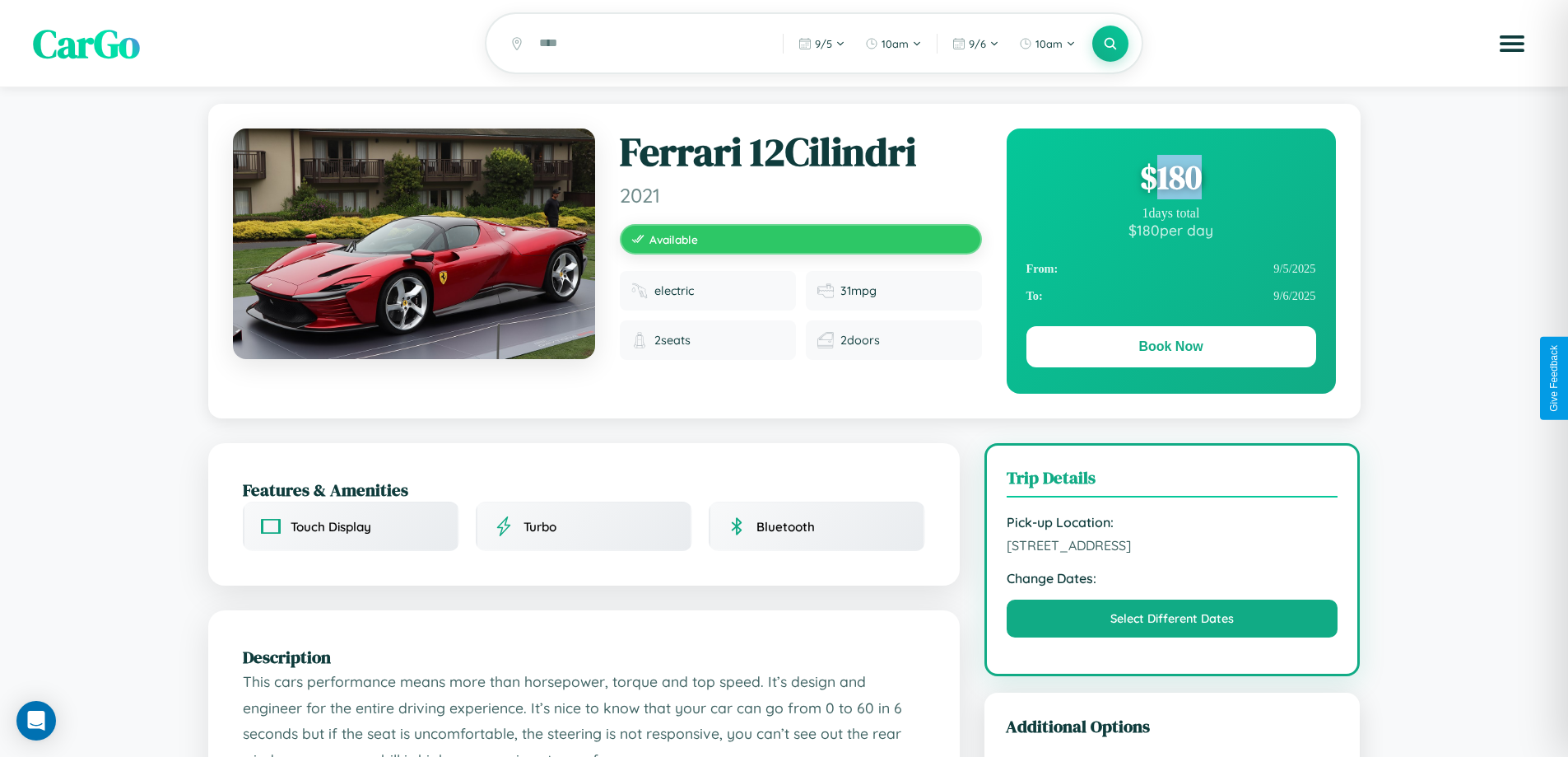
click at [1171, 179] on div "$ 180" at bounding box center [1172, 177] width 290 height 45
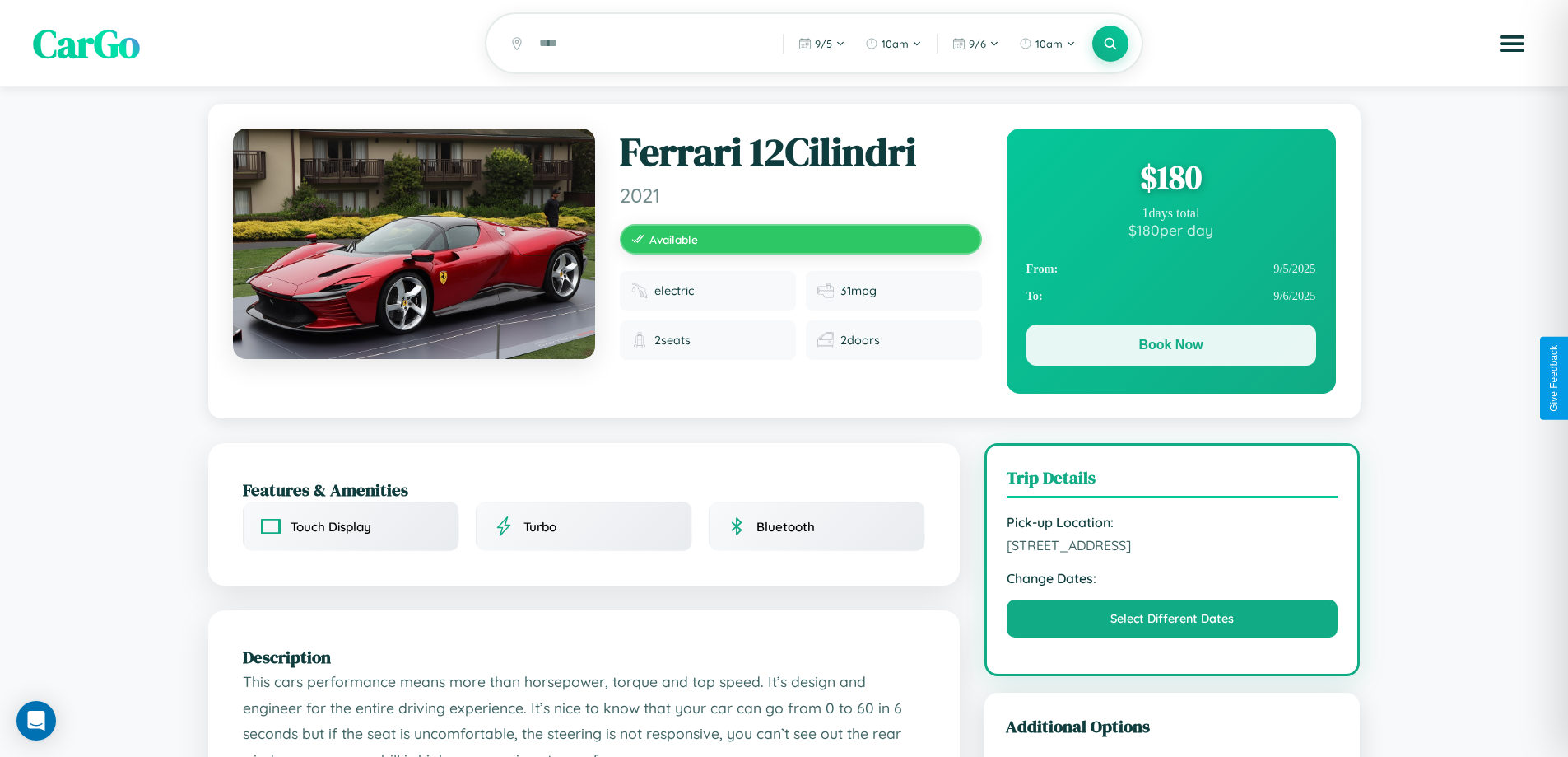
click at [1171, 348] on button "Book Now" at bounding box center [1172, 344] width 290 height 41
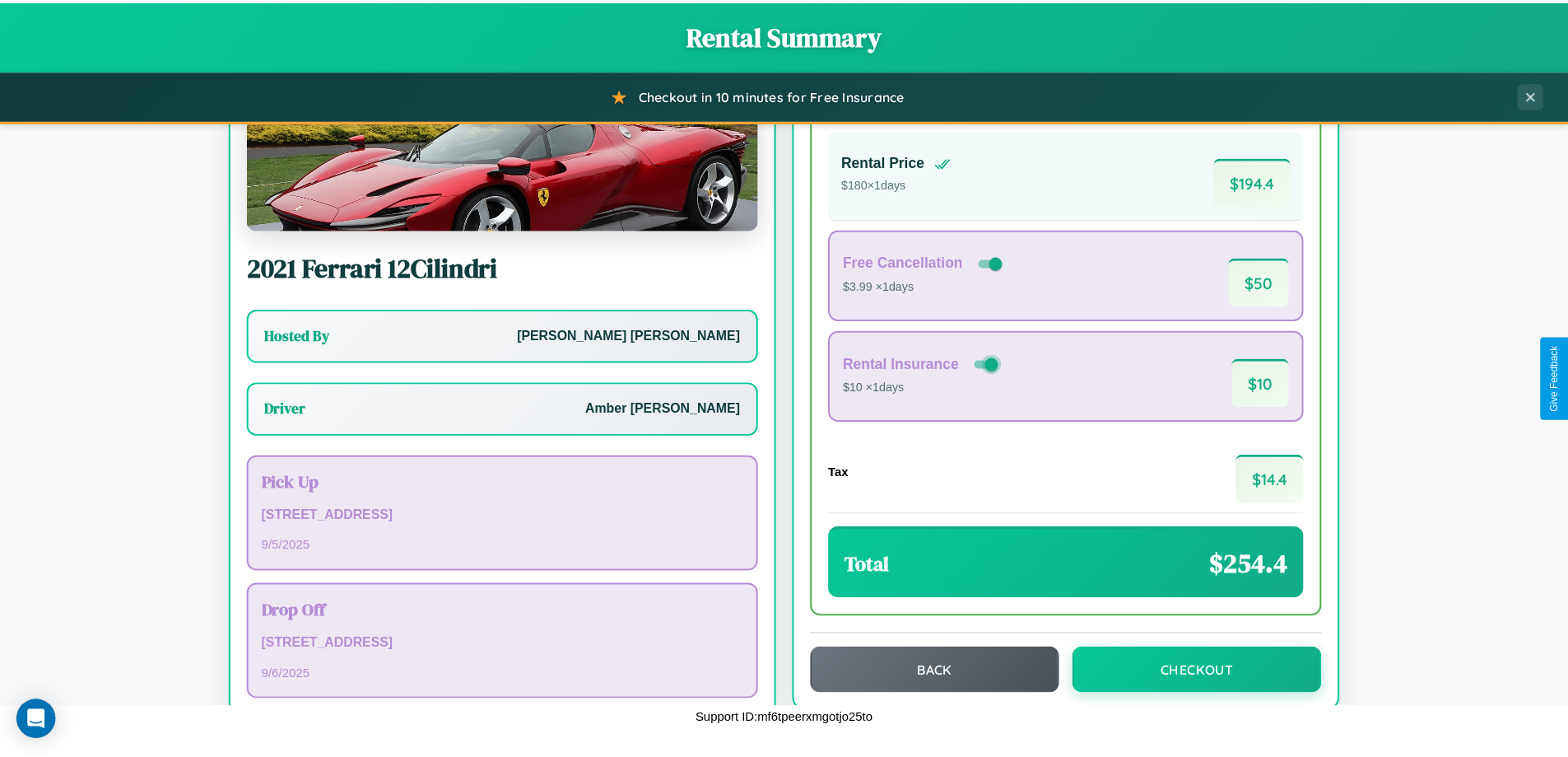
scroll to position [119, 0]
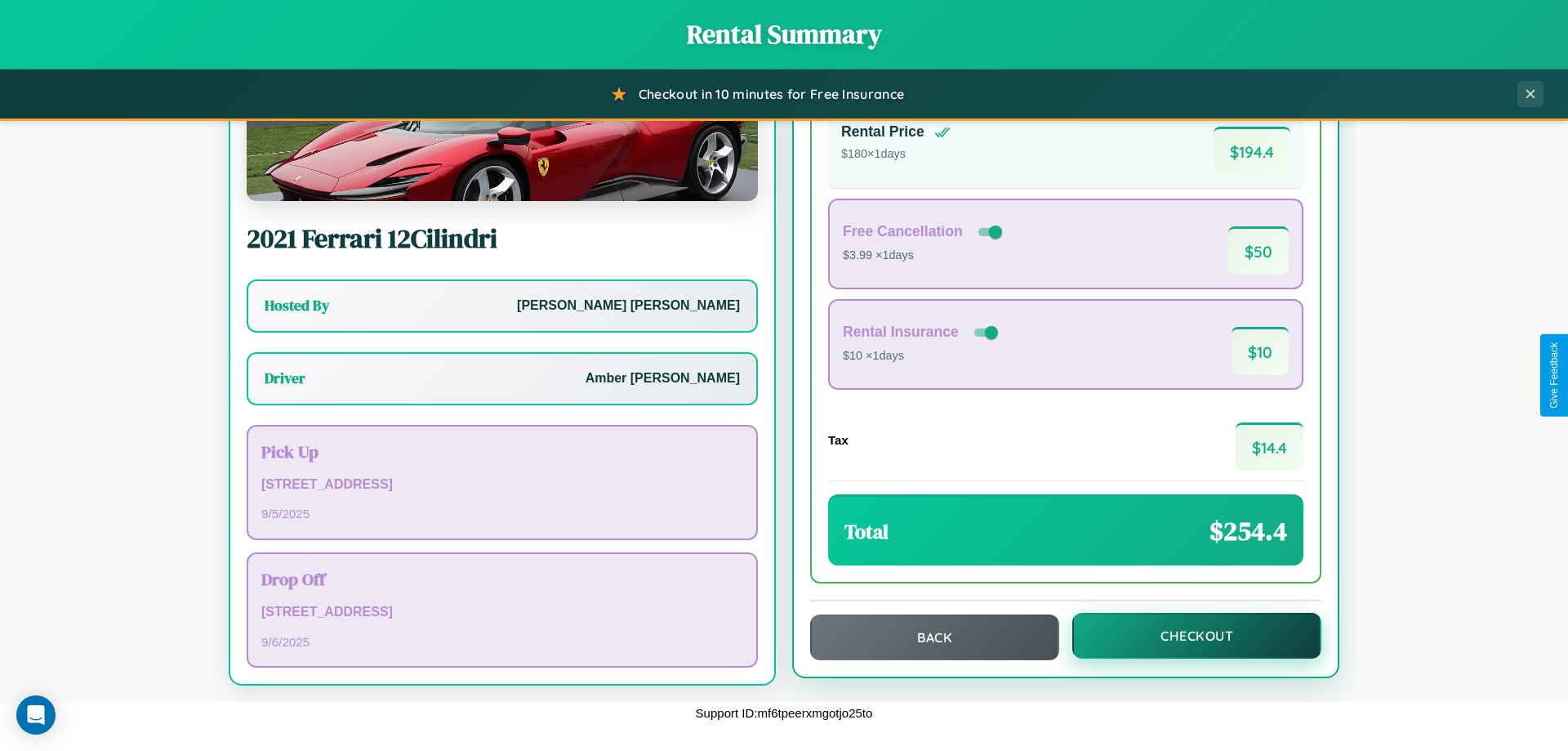
click at [1186, 636] on button "Checkout" at bounding box center [1196, 635] width 249 height 46
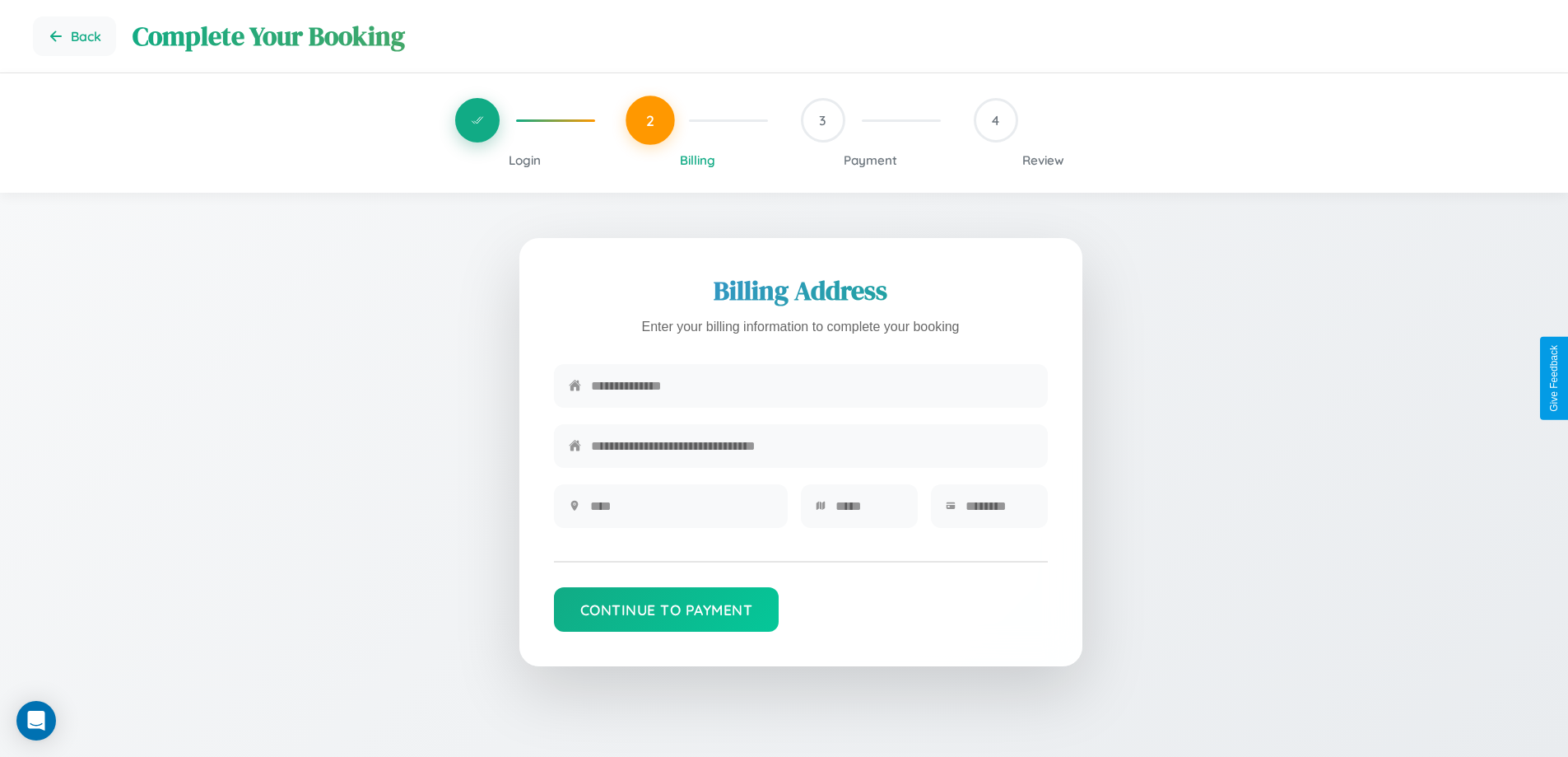
click at [812, 391] on input "text" at bounding box center [812, 385] width 442 height 40
type input "**********"
click at [681, 511] on input "text" at bounding box center [681, 506] width 183 height 40
type input "********"
click at [869, 511] on input "text" at bounding box center [869, 506] width 67 height 40
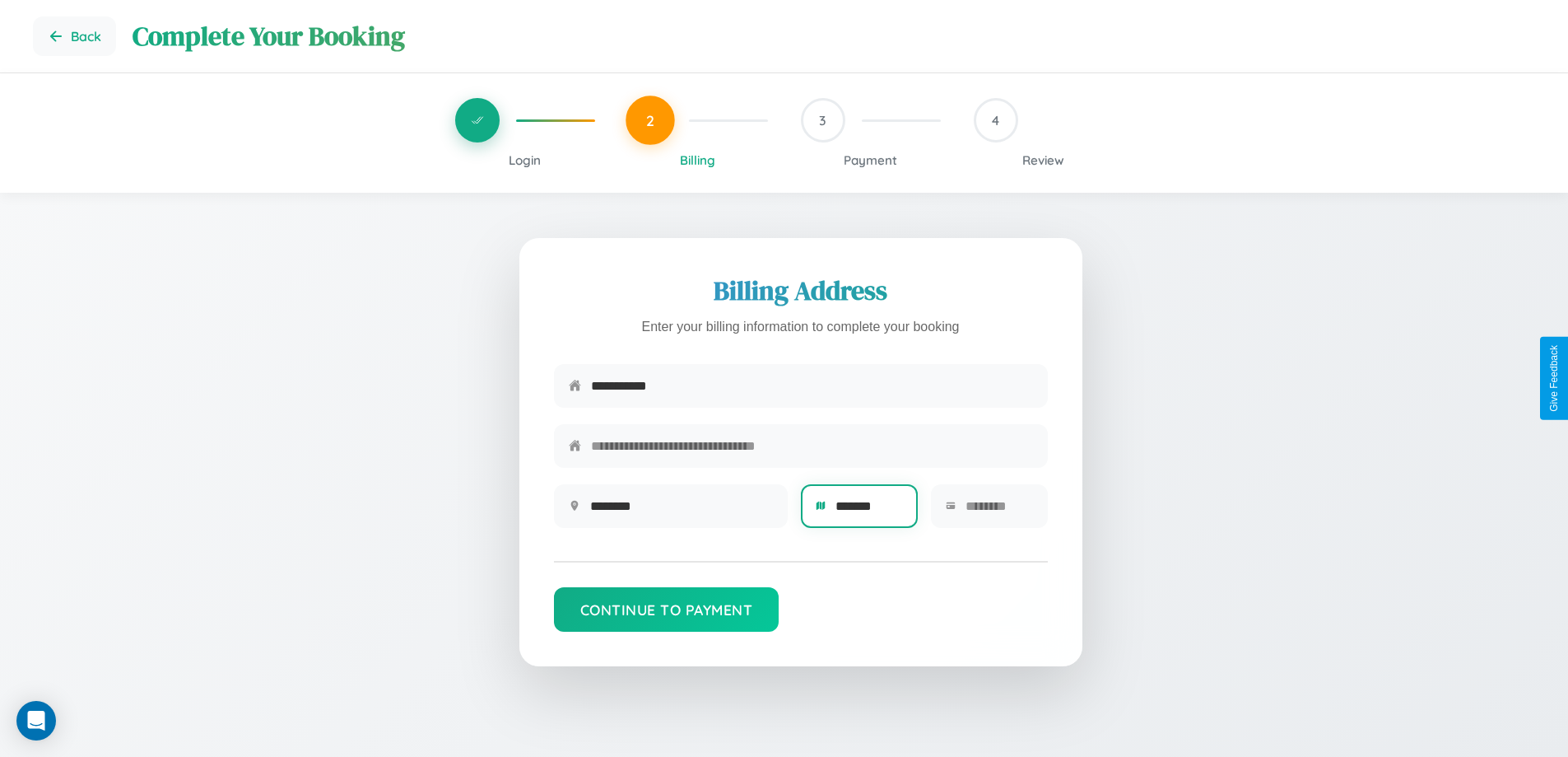
type input "*******"
click at [999, 511] on input "text" at bounding box center [999, 506] width 67 height 40
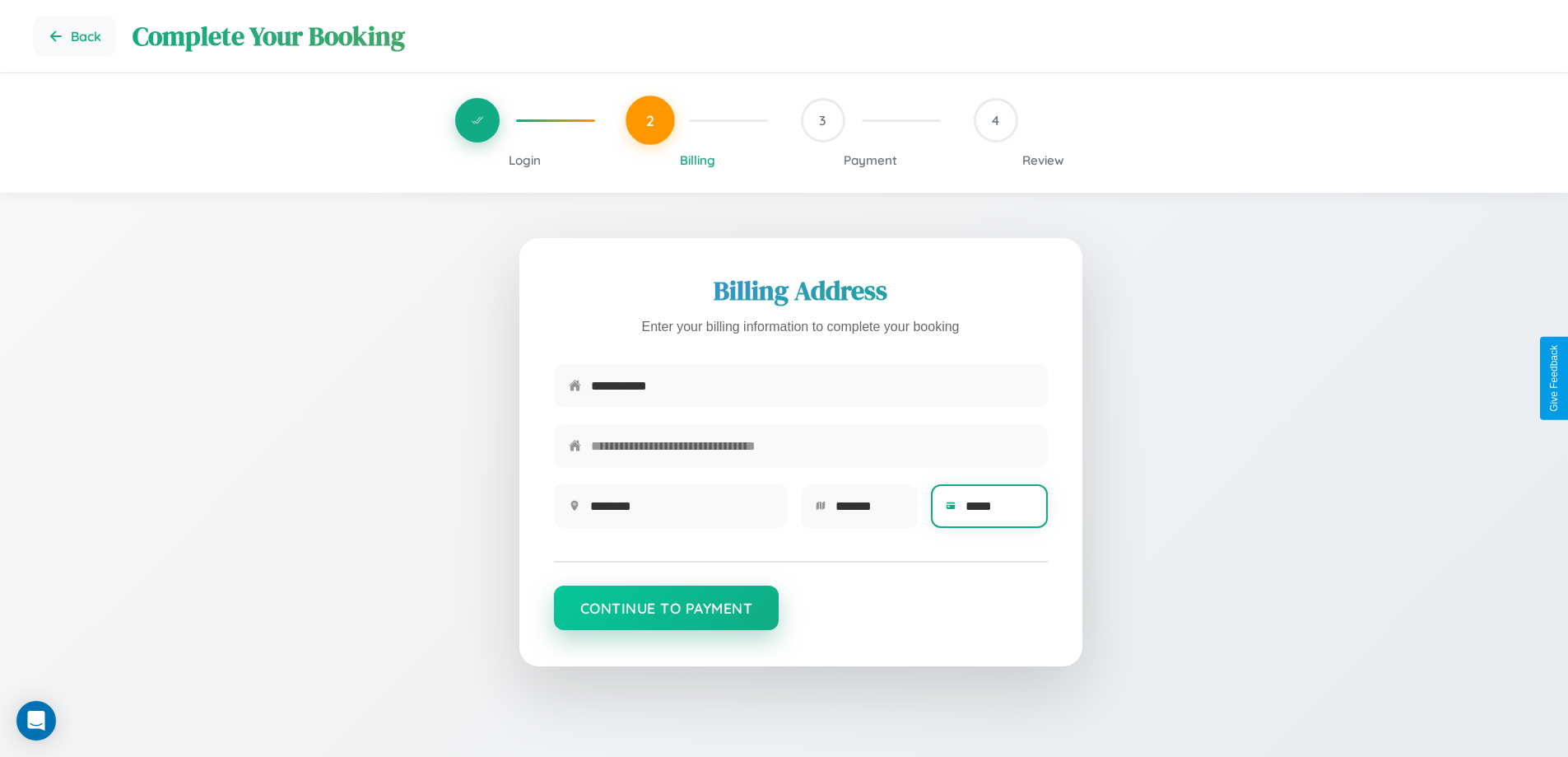
type input "*****"
click at [666, 616] on button "Continue to Payment" at bounding box center [667, 608] width 225 height 45
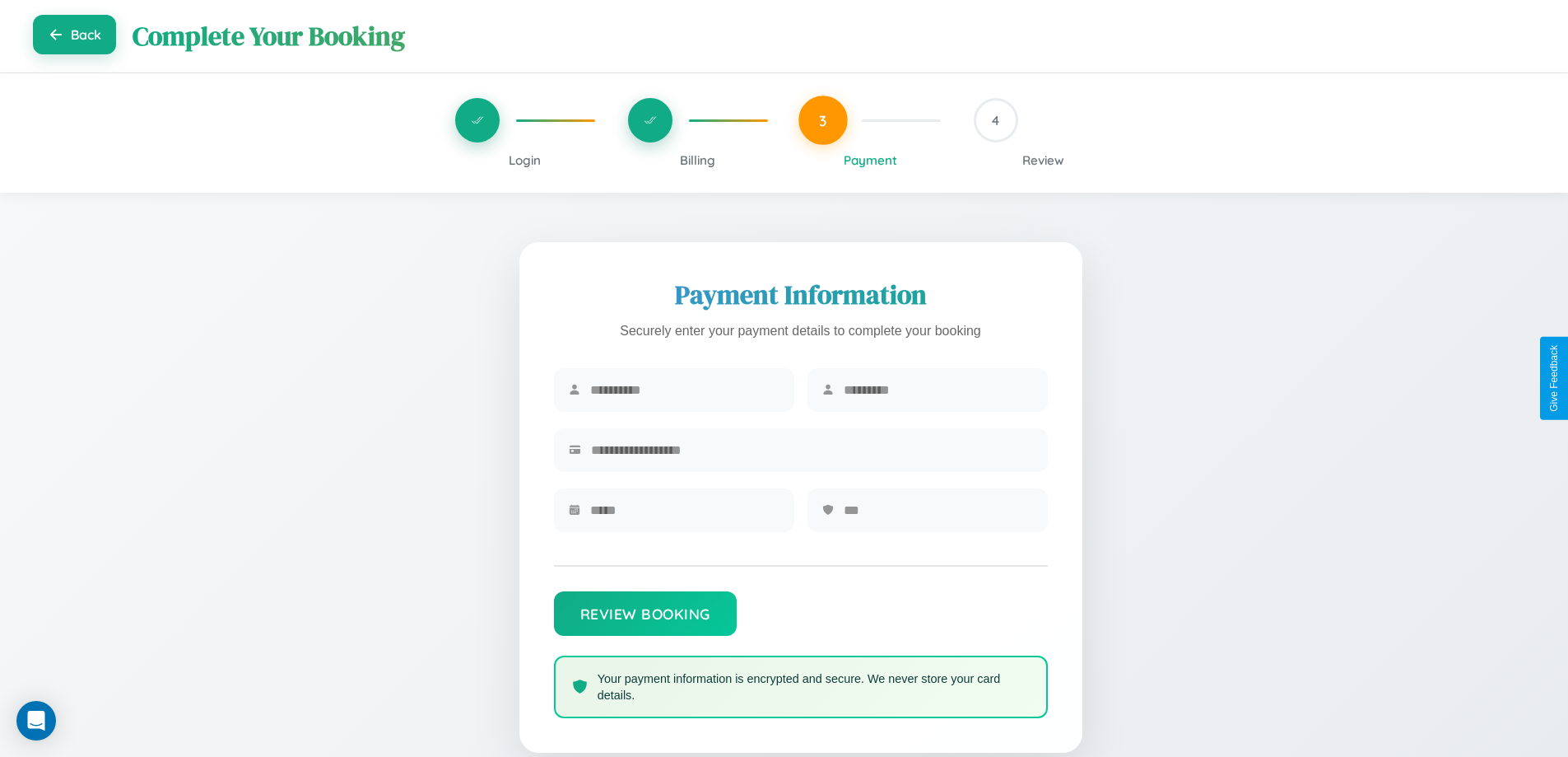
click at [74, 36] on button "Back" at bounding box center [74, 34] width 83 height 39
